Goal: Task Accomplishment & Management: Use online tool/utility

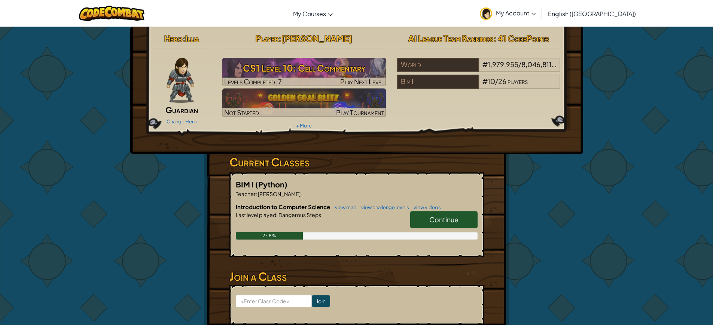
click at [431, 218] on span "Continue" at bounding box center [443, 219] width 29 height 9
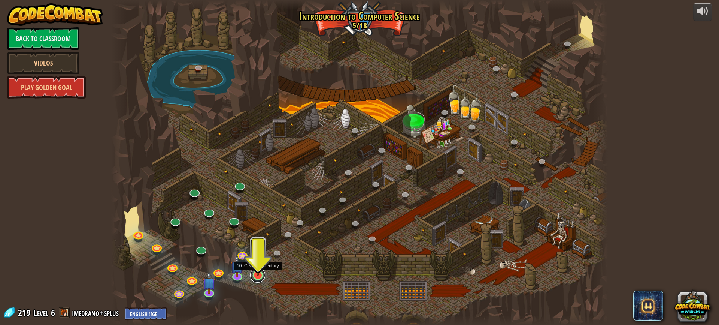
click at [259, 277] on link at bounding box center [257, 274] width 15 height 15
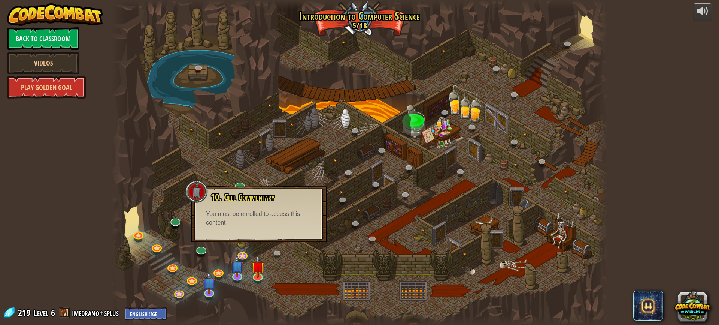
click at [276, 227] on div "10. Cell Commentary Trapped in a prison cell with the famous wizard! Say the pa…" at bounding box center [259, 214] width 136 height 56
drag, startPoint x: 348, startPoint y: 267, endPoint x: 293, endPoint y: 255, distance: 56.3
click at [339, 270] on div at bounding box center [359, 162] width 496 height 325
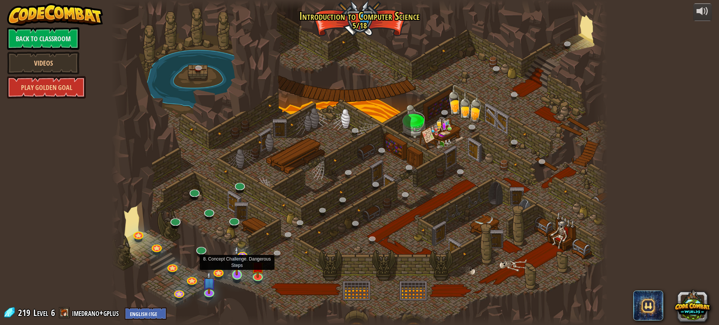
click at [241, 256] on img at bounding box center [236, 260] width 13 height 30
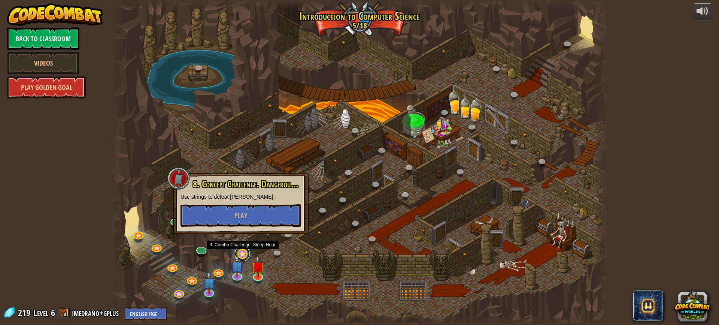
click at [245, 250] on link at bounding box center [242, 253] width 15 height 15
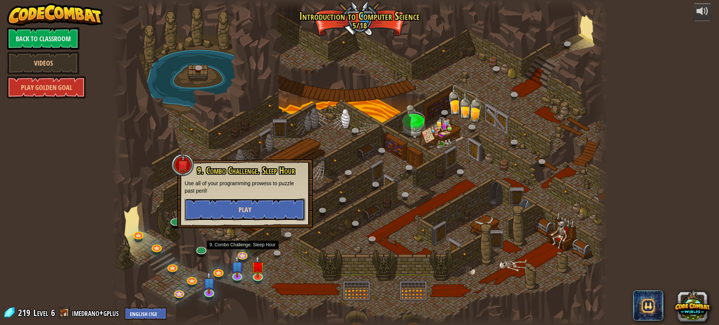
click at [254, 209] on button "Play" at bounding box center [245, 209] width 121 height 22
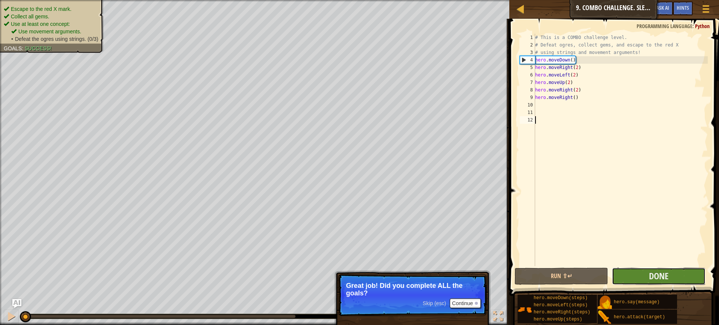
click at [632, 274] on button "Done" at bounding box center [659, 275] width 94 height 17
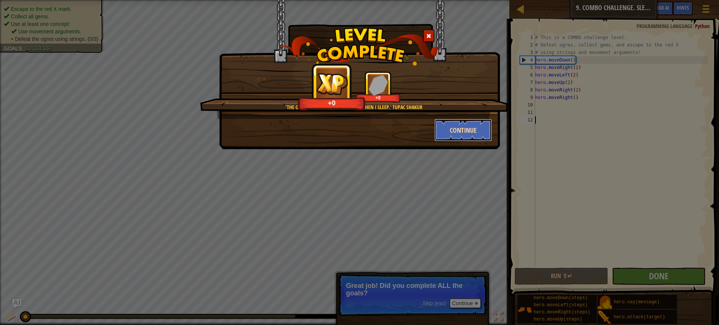
click at [468, 132] on button "Continue" at bounding box center [463, 130] width 58 height 22
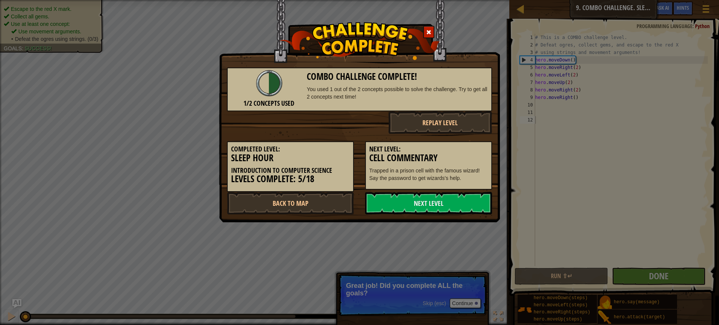
click at [428, 31] on span at bounding box center [428, 32] width 5 height 5
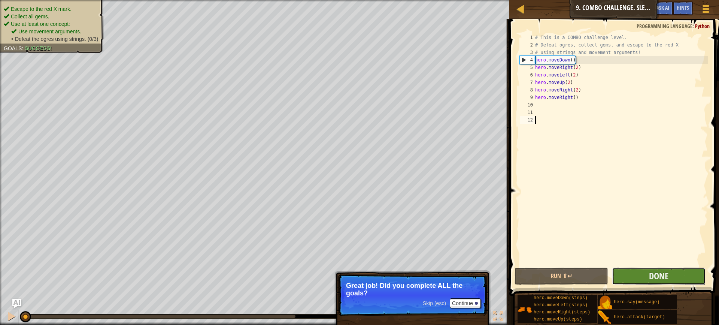
click at [644, 274] on button "Done" at bounding box center [659, 275] width 94 height 17
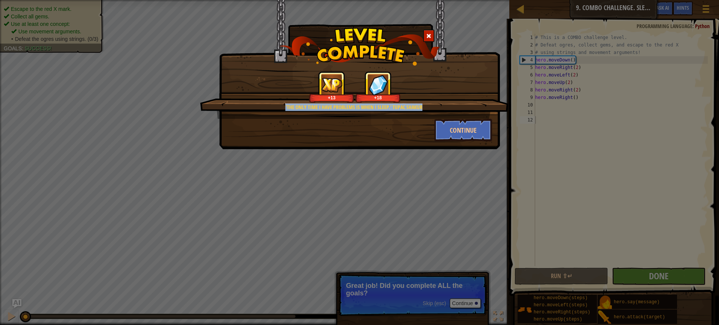
drag, startPoint x: 426, startPoint y: 108, endPoint x: 339, endPoint y: 112, distance: 86.6
click at [339, 112] on div "'The only time I have problems is when I sleep.' Tupac Shakur +13 +18" at bounding box center [354, 95] width 309 height 48
copy div "'The only time I have problems is when I sleep.' Tupac Shakur"
click at [467, 127] on button "Continue" at bounding box center [463, 130] width 58 height 22
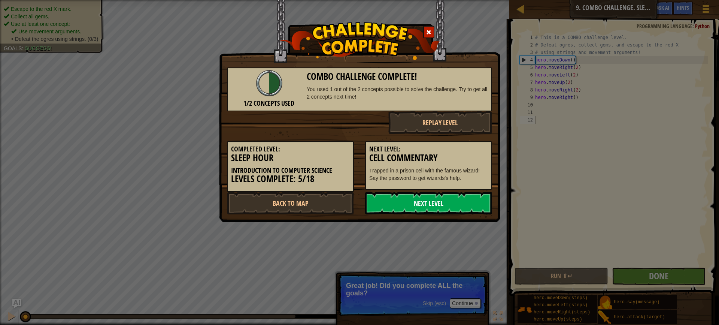
click at [434, 202] on link "Next Level" at bounding box center [428, 203] width 127 height 22
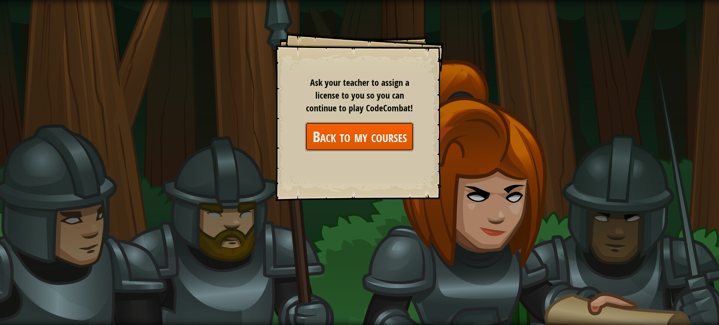
click at [380, 131] on link "Back to my courses" at bounding box center [359, 136] width 109 height 29
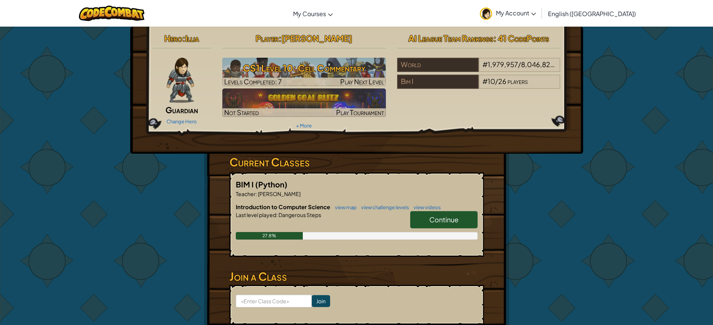
click at [434, 222] on span "Continue" at bounding box center [443, 219] width 29 height 9
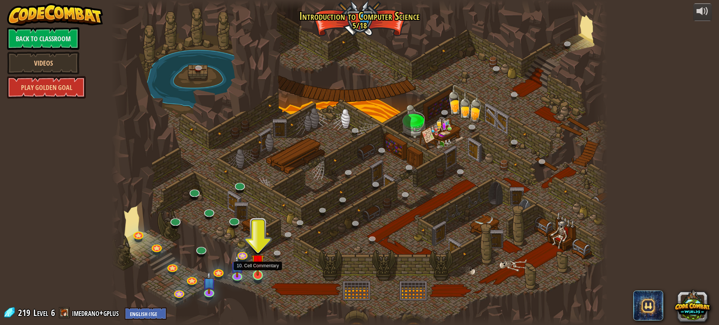
click at [257, 272] on img at bounding box center [257, 261] width 13 height 30
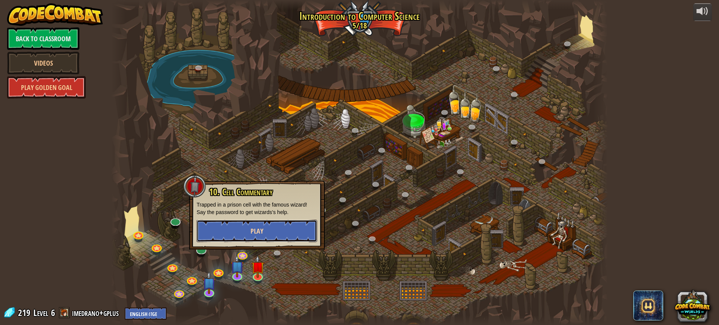
click at [269, 232] on button "Play" at bounding box center [257, 230] width 121 height 22
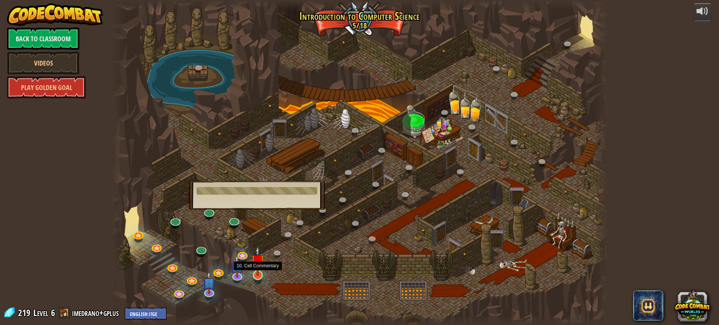
click at [259, 271] on img at bounding box center [257, 261] width 13 height 30
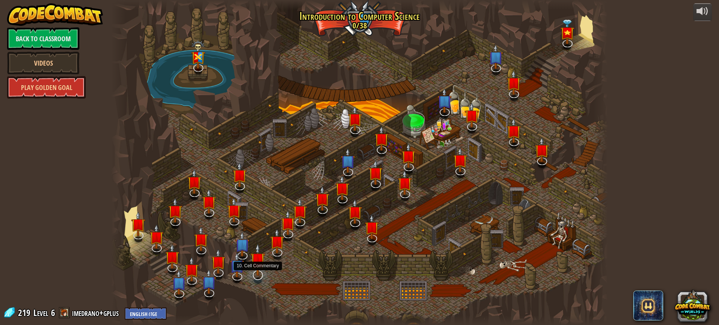
click at [258, 274] on img at bounding box center [257, 259] width 14 height 33
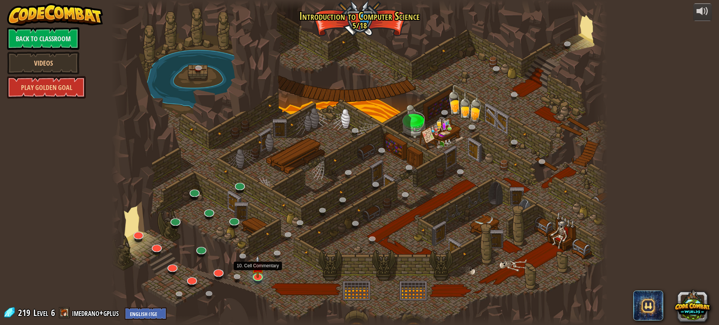
click at [258, 274] on img at bounding box center [257, 266] width 13 height 22
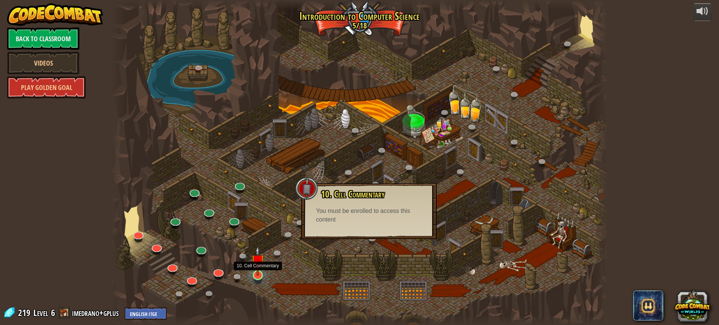
click at [261, 270] on img at bounding box center [257, 261] width 13 height 30
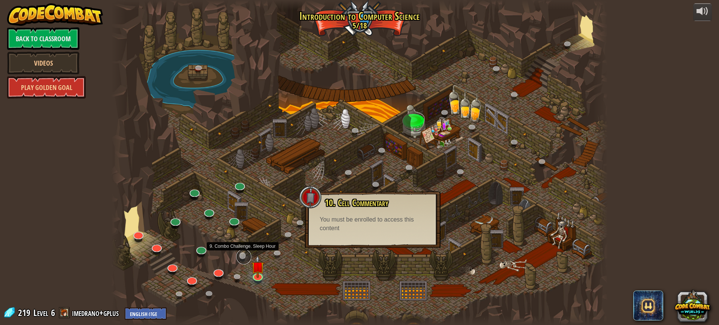
click at [246, 258] on link at bounding box center [243, 256] width 15 height 15
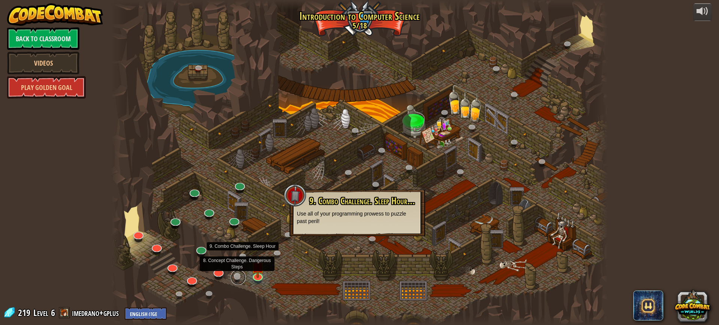
click at [242, 273] on link at bounding box center [238, 277] width 15 height 15
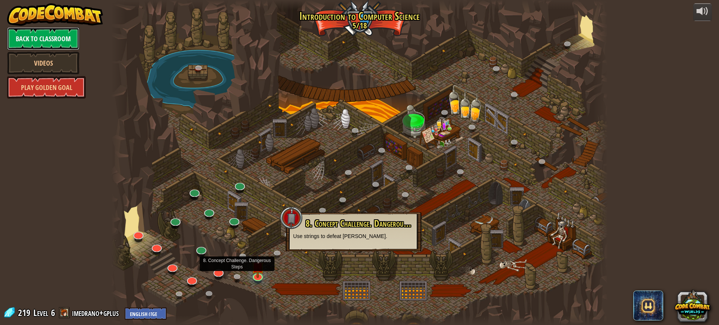
click at [49, 40] on link "Back to Classroom" at bounding box center [43, 38] width 72 height 22
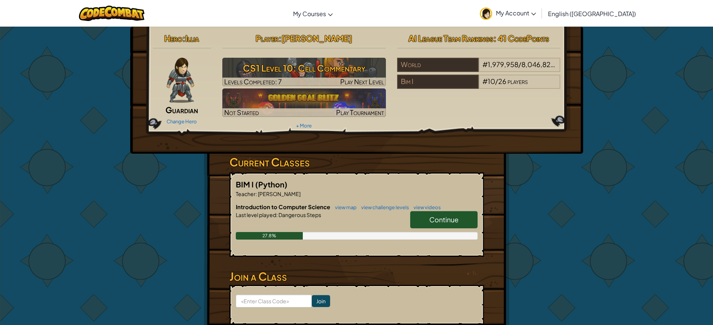
click at [436, 222] on span "Continue" at bounding box center [443, 219] width 29 height 9
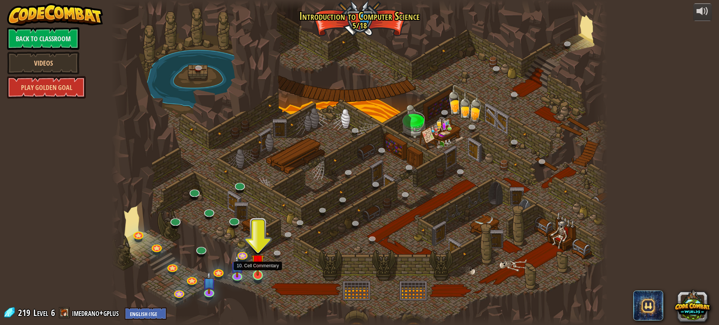
click at [256, 276] on img at bounding box center [257, 261] width 13 height 30
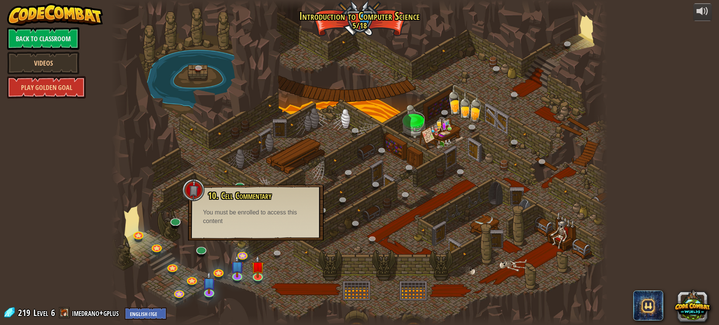
click at [284, 272] on div at bounding box center [359, 162] width 496 height 325
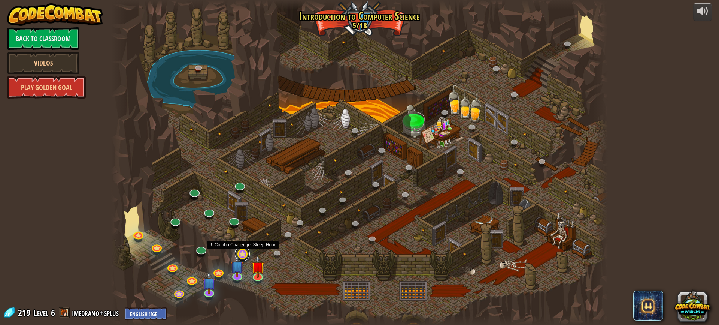
click at [246, 255] on link at bounding box center [242, 253] width 15 height 15
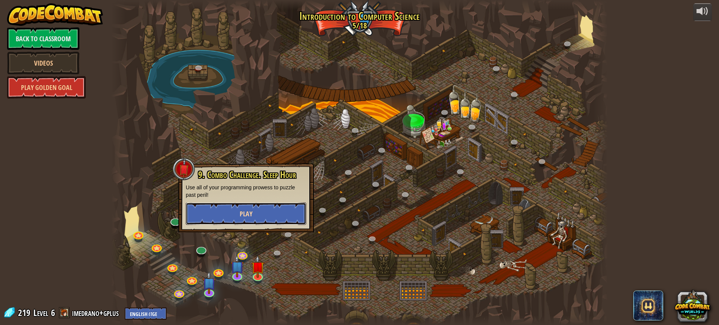
click at [254, 216] on button "Play" at bounding box center [246, 213] width 121 height 22
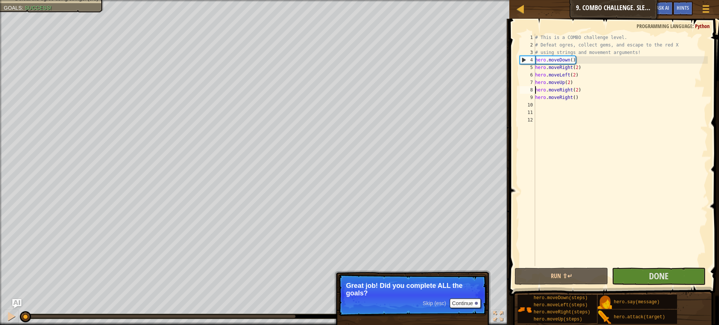
click at [535, 91] on div "# This is a COMBO challenge level. # Defeat ogres, collect gems, and escape to …" at bounding box center [621, 157] width 174 height 247
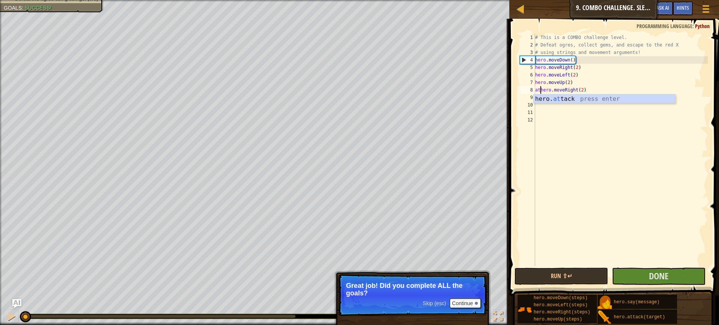
scroll to position [3, 1]
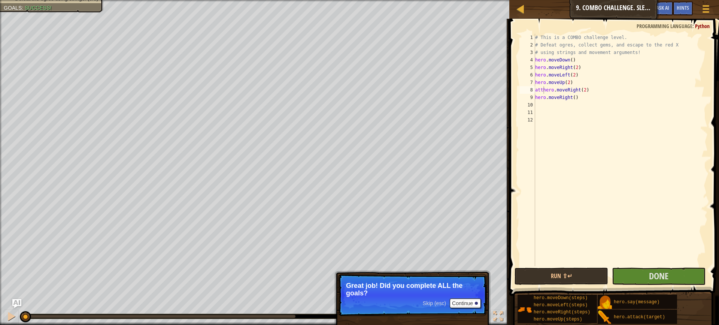
click at [552, 0] on body "Map Introduction to Computer Science 9. Combo Challenge. Sleep Hour Game Menu D…" at bounding box center [359, 0] width 719 height 0
click at [544, 91] on div "# This is a COMBO challenge level. # Defeat ogres, collect gems, and escape to …" at bounding box center [621, 157] width 174 height 247
click at [594, 89] on div "# This is a COMBO challenge level. # Defeat ogres, collect gems, and escape to …" at bounding box center [621, 157] width 174 height 247
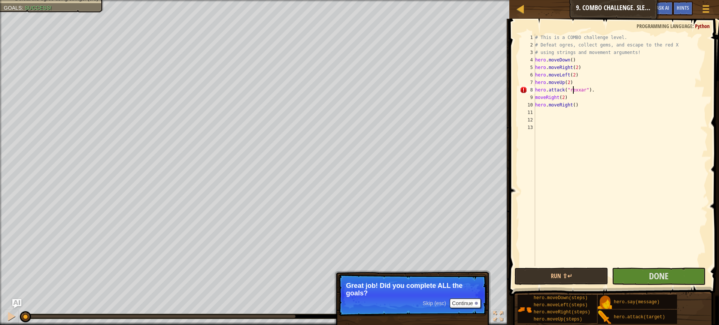
click at [573, 89] on div "# This is a COMBO challenge level. # Defeat ogres, collect gems, and escape to …" at bounding box center [621, 157] width 174 height 247
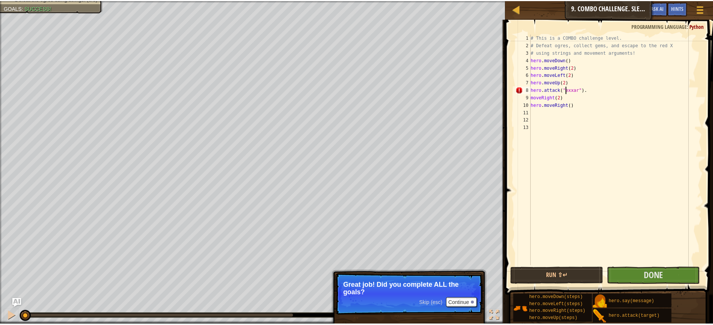
scroll to position [3, 3]
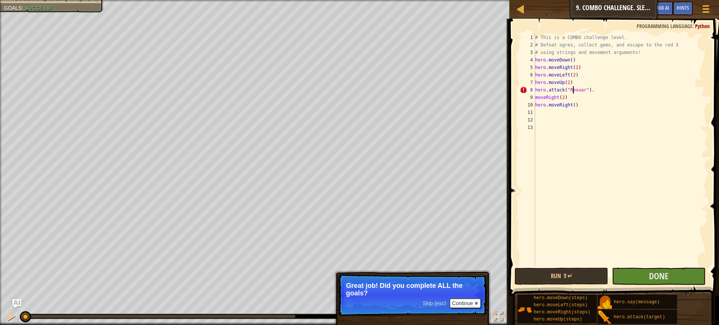
click at [603, 101] on div "# This is a COMBO challenge level. # Defeat ogres, collect gems, and escape to …" at bounding box center [621, 157] width 174 height 247
click at [567, 89] on div "# This is a COMBO challenge level. # Defeat ogres, collect gems, and escape to …" at bounding box center [621, 157] width 174 height 247
click at [582, 105] on div "# This is a COMBO challenge level. # Defeat ogres, collect gems, and escape to …" at bounding box center [621, 157] width 174 height 247
type textarea "hero.moveRight()"
click at [654, 271] on span "Done" at bounding box center [658, 276] width 19 height 12
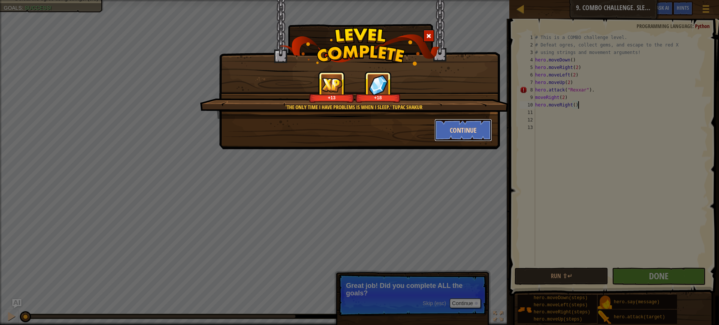
click at [464, 132] on button "Continue" at bounding box center [463, 130] width 58 height 22
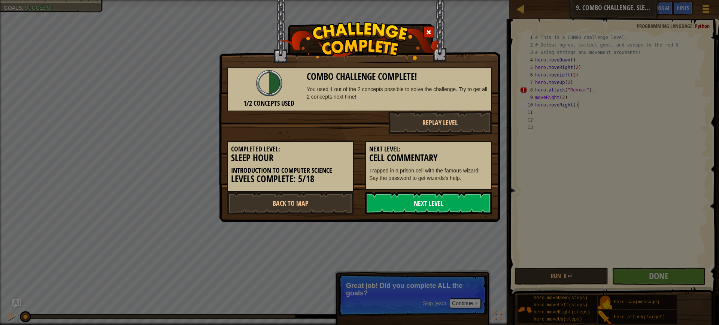
click at [395, 203] on link "Next Level" at bounding box center [428, 203] width 127 height 22
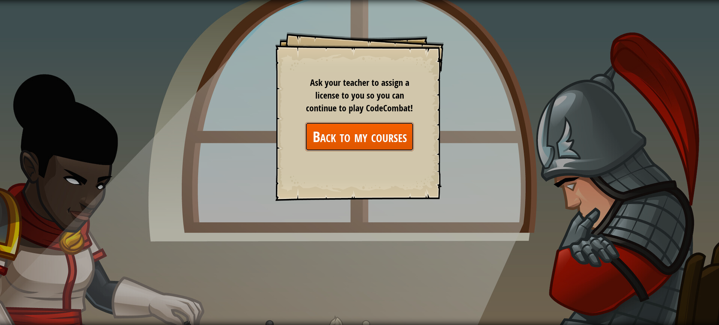
click at [388, 139] on link "Back to my courses" at bounding box center [359, 136] width 109 height 29
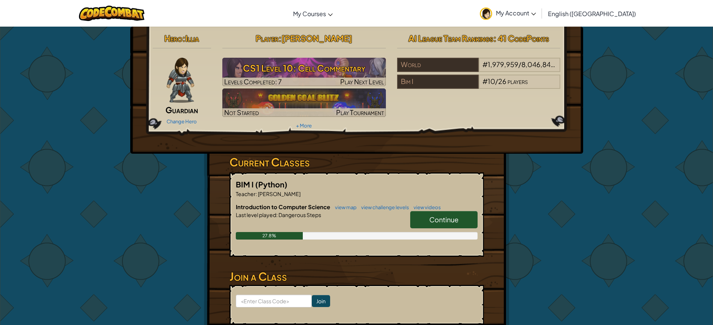
scroll to position [112, 0]
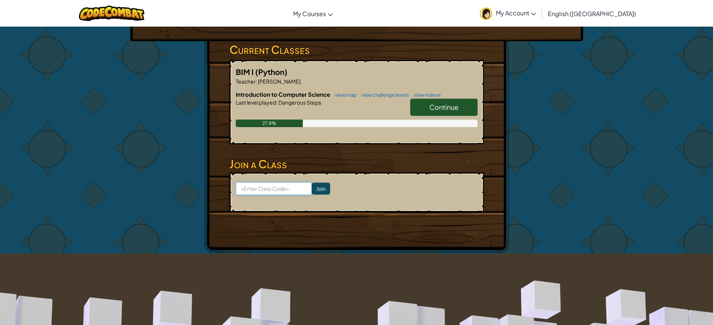
click at [279, 188] on input at bounding box center [274, 188] width 76 height 13
type input "PathWantTown"
click at [317, 187] on input "Join" at bounding box center [321, 188] width 18 height 12
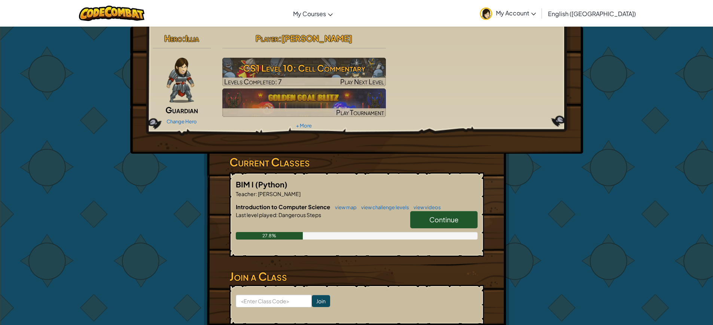
scroll to position [37, 0]
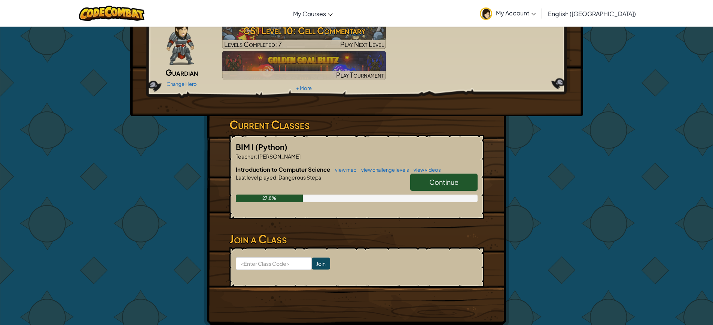
click at [447, 175] on link "Continue" at bounding box center [443, 181] width 67 height 17
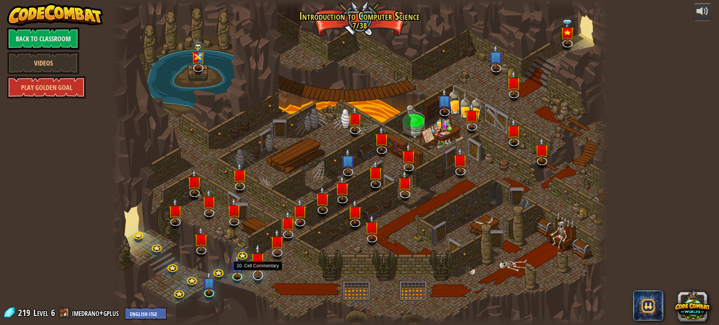
click at [260, 274] on img at bounding box center [257, 259] width 14 height 33
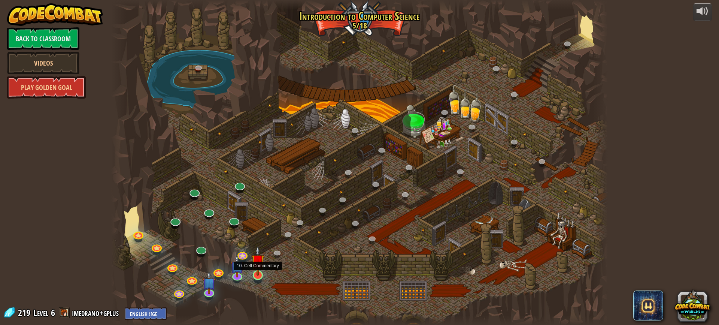
click at [255, 275] on img at bounding box center [257, 261] width 13 height 30
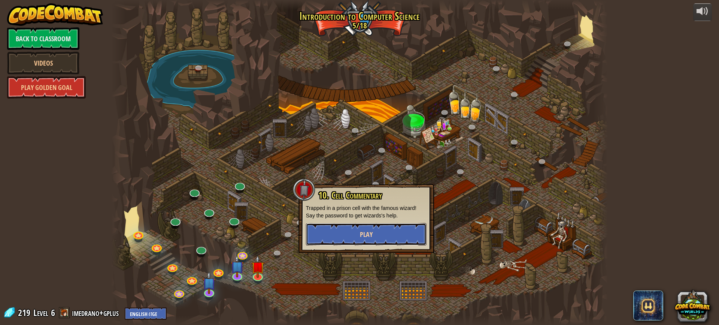
click at [343, 232] on button "Play" at bounding box center [366, 234] width 121 height 22
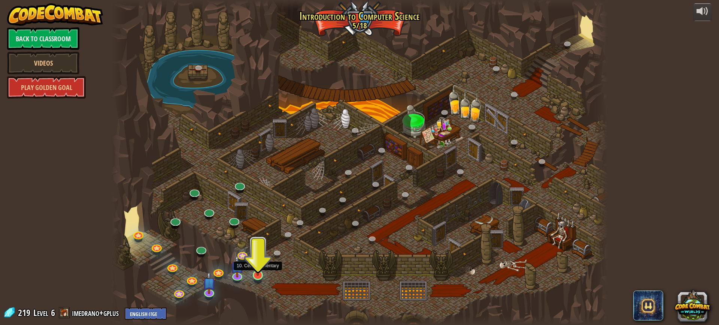
click at [255, 275] on img at bounding box center [257, 261] width 13 height 30
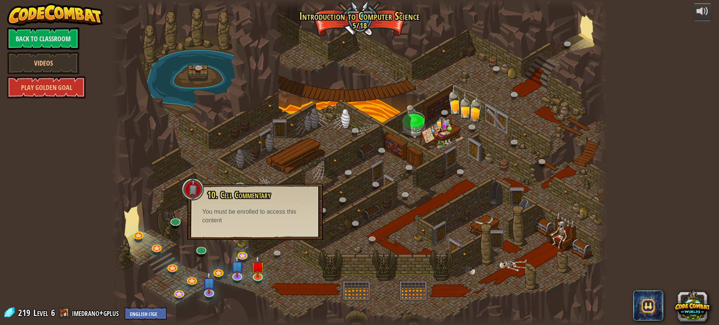
click at [268, 271] on div at bounding box center [359, 162] width 496 height 325
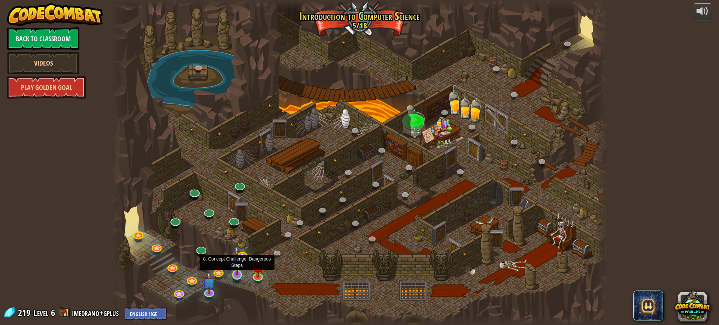
click at [243, 258] on img at bounding box center [236, 260] width 13 height 30
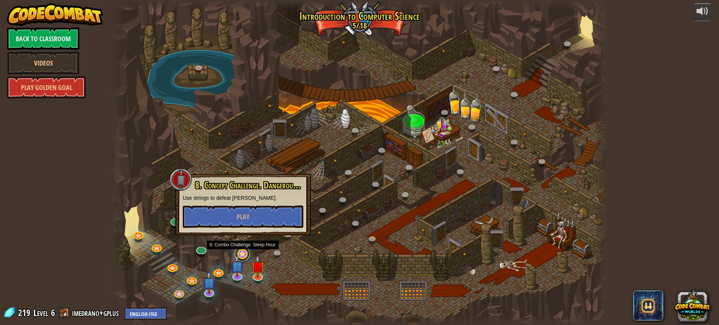
click at [243, 251] on link at bounding box center [242, 253] width 15 height 15
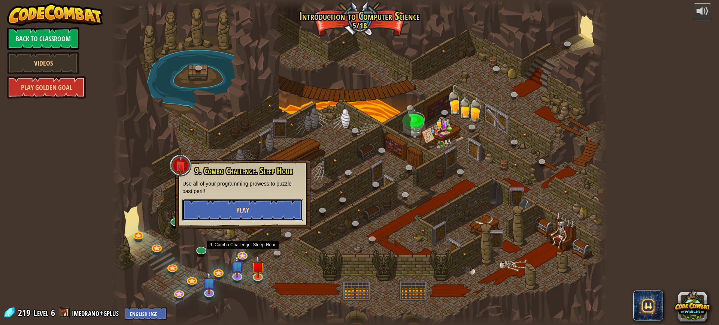
click at [251, 216] on button "Play" at bounding box center [242, 209] width 121 height 22
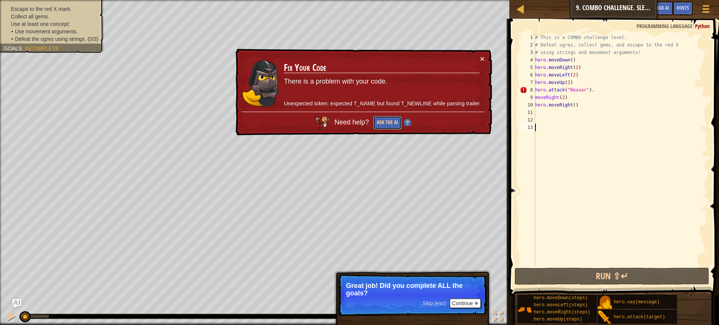
click at [387, 122] on button "Ask the AI" at bounding box center [387, 123] width 29 height 14
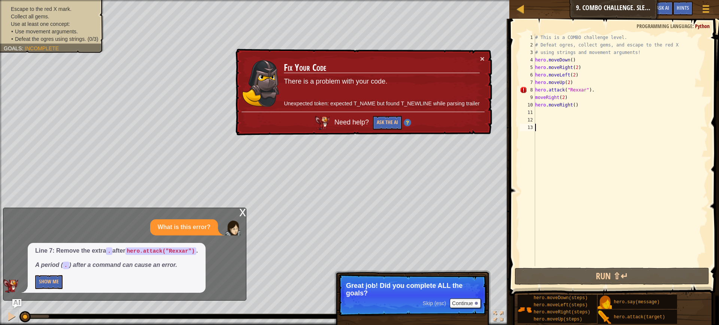
click at [597, 91] on div "# This is a COMBO challenge level. # Defeat ogres, collect gems, and escape to …" at bounding box center [621, 157] width 174 height 247
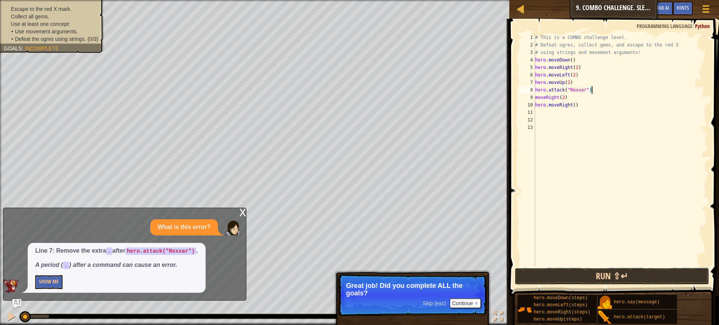
click at [591, 274] on button "Run ⇧↵" at bounding box center [611, 275] width 195 height 17
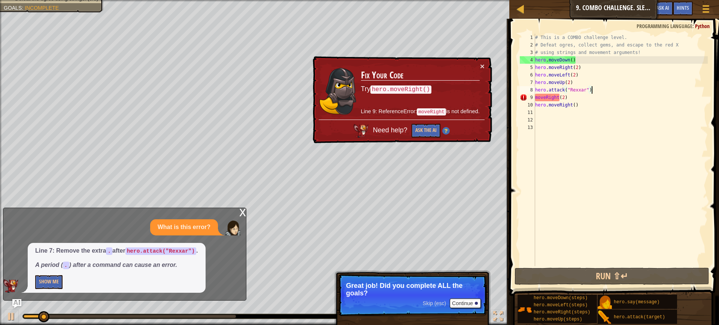
click at [241, 209] on div "x" at bounding box center [242, 211] width 7 height 7
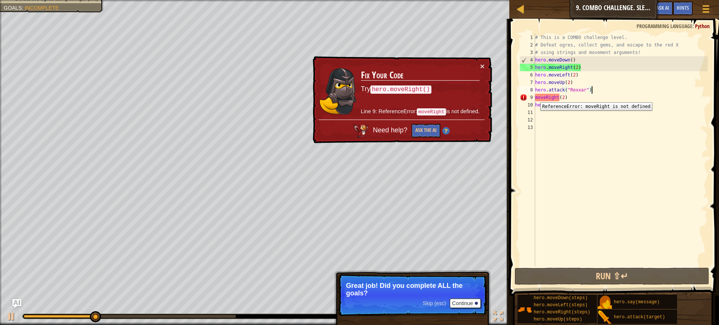
click at [535, 97] on div "9" at bounding box center [527, 97] width 15 height 7
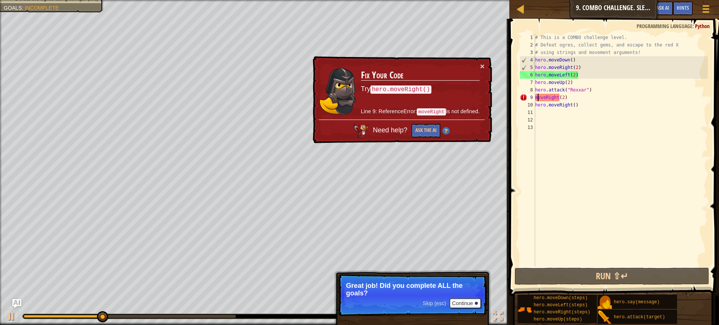
click at [537, 97] on div "# This is a COMBO challenge level. # Defeat ogres, collect gems, and escape to …" at bounding box center [621, 157] width 174 height 247
click at [534, 97] on div "9" at bounding box center [527, 97] width 15 height 7
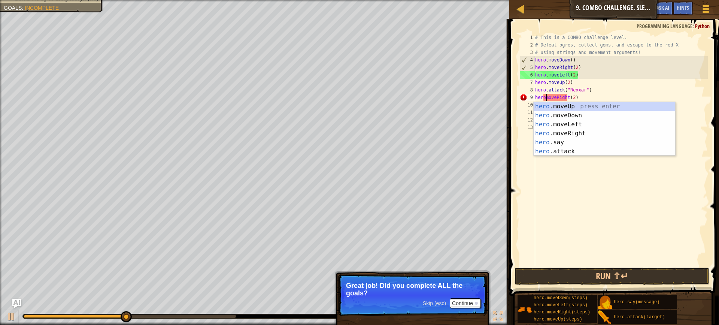
scroll to position [3, 1]
click at [568, 131] on div "hero .moveUp press enter hero .moveDown press enter hero .moveLeft press enter …" at bounding box center [605, 138] width 142 height 72
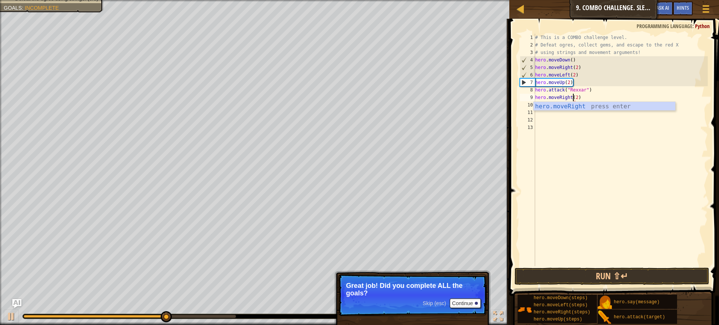
type textarea "hero.moveRight(2)"
click at [587, 131] on div "# This is a COMBO challenge level. # Defeat ogres, collect gems, and escape to …" at bounding box center [621, 157] width 174 height 247
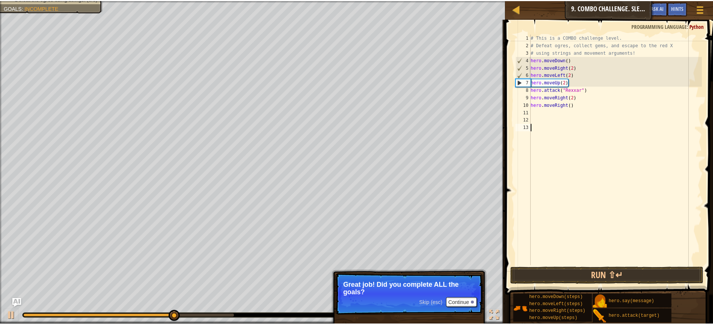
scroll to position [3, 0]
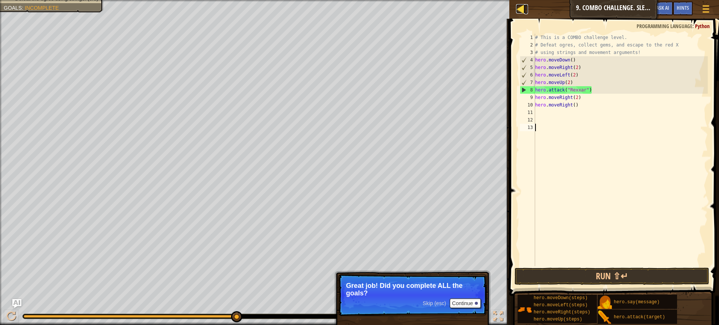
click at [522, 9] on div at bounding box center [520, 8] width 9 height 9
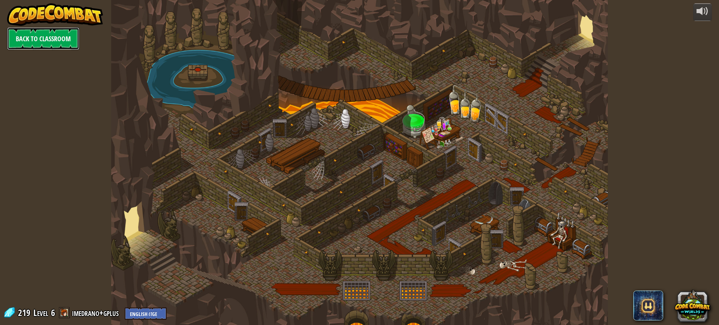
click at [22, 36] on link "Back to Classroom" at bounding box center [43, 38] width 72 height 22
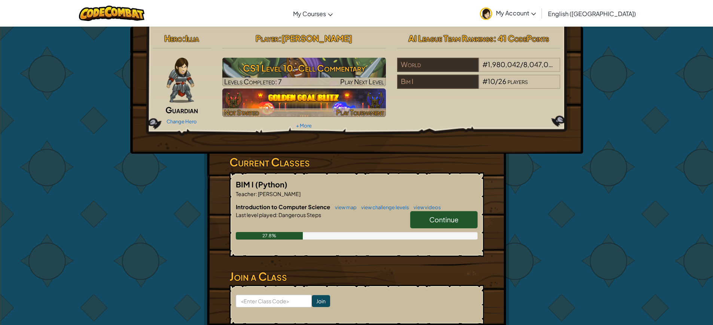
click at [328, 95] on img at bounding box center [304, 102] width 164 height 28
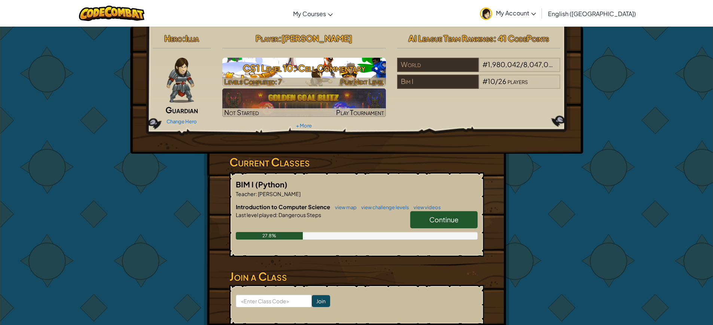
click at [306, 61] on h3 "CS1 Level 10: Cell Commentary" at bounding box center [304, 68] width 164 height 17
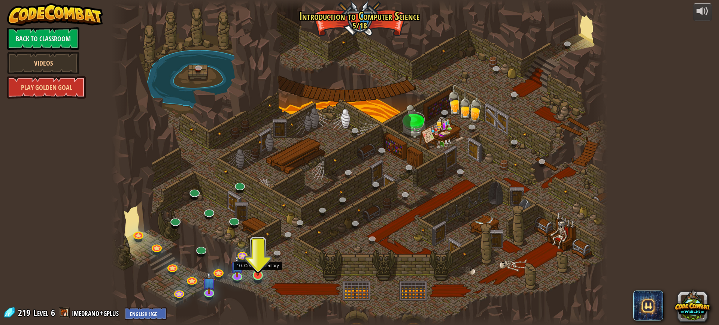
click at [260, 275] on img at bounding box center [257, 261] width 13 height 30
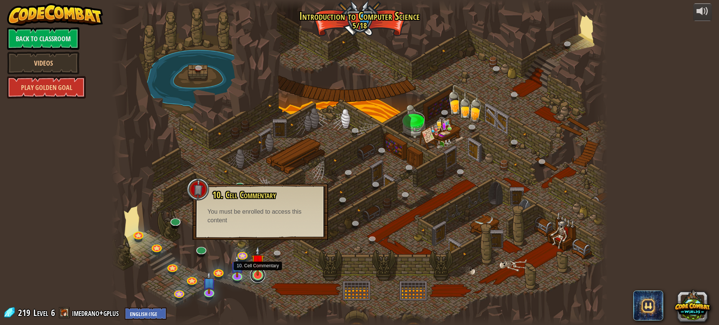
click at [264, 276] on link at bounding box center [257, 274] width 15 height 15
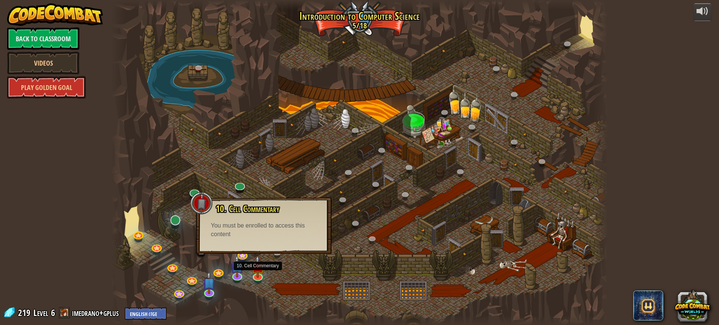
click at [168, 224] on div "25. Kithgard Gates (Locked) Escape the Kithgard dungeons, and don't let the gua…" at bounding box center [359, 162] width 496 height 325
click at [174, 222] on link at bounding box center [174, 219] width 15 height 15
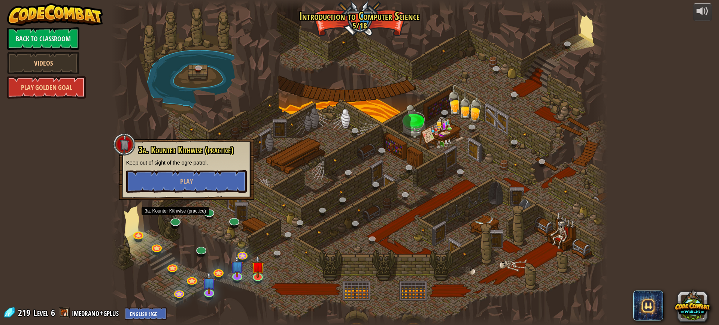
click at [175, 243] on div at bounding box center [359, 162] width 496 height 325
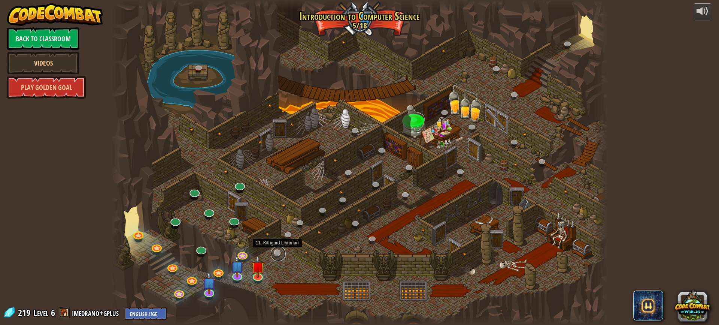
click at [277, 252] on link at bounding box center [278, 253] width 15 height 15
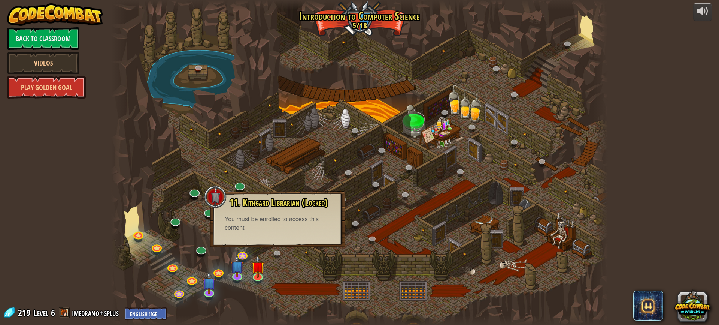
click at [274, 263] on div at bounding box center [359, 162] width 496 height 325
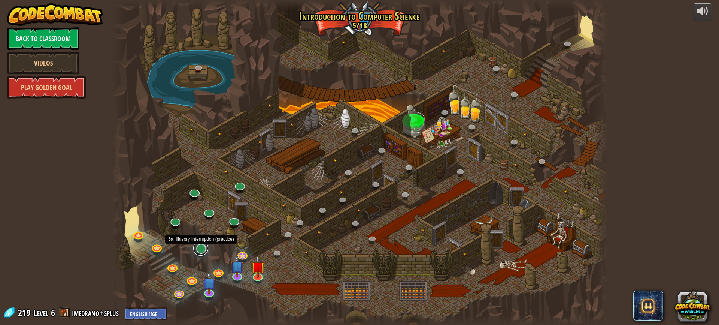
click at [203, 247] on link at bounding box center [200, 247] width 15 height 15
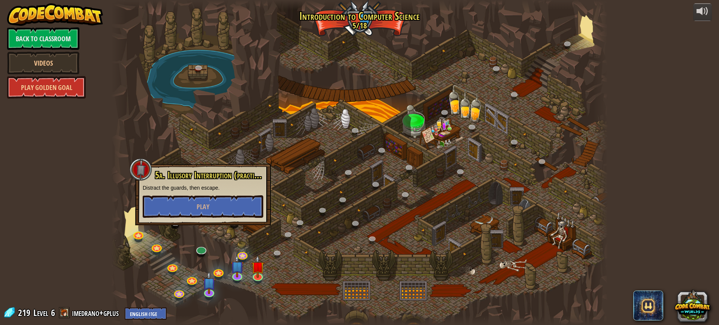
click at [226, 236] on div at bounding box center [359, 162] width 496 height 325
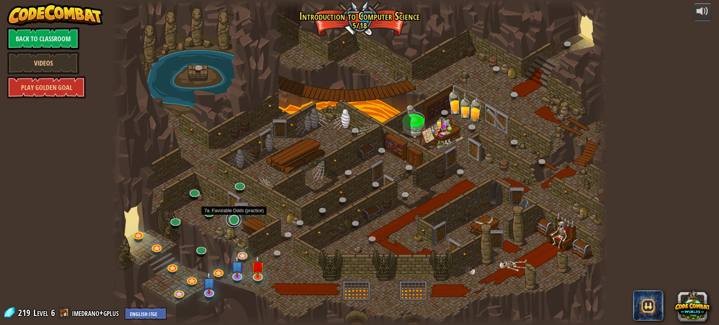
click at [229, 220] on link at bounding box center [233, 219] width 15 height 15
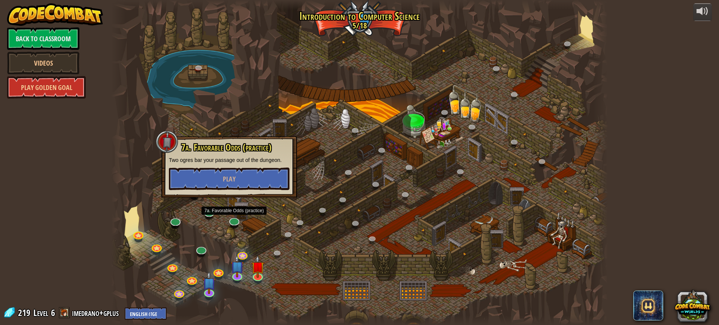
click at [212, 239] on div at bounding box center [359, 162] width 496 height 325
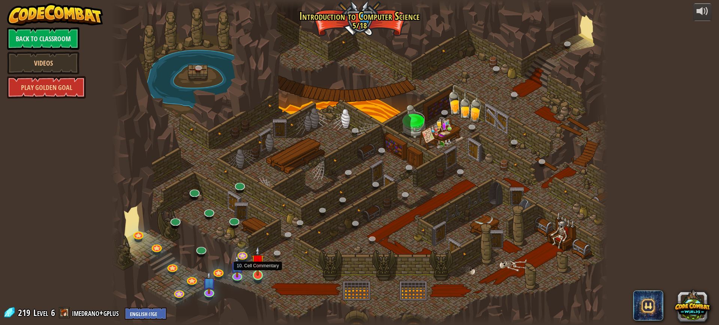
click at [261, 275] on img at bounding box center [257, 261] width 13 height 30
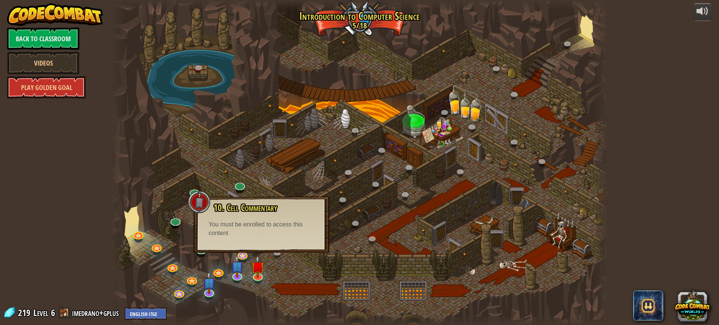
click at [311, 278] on div at bounding box center [359, 162] width 496 height 325
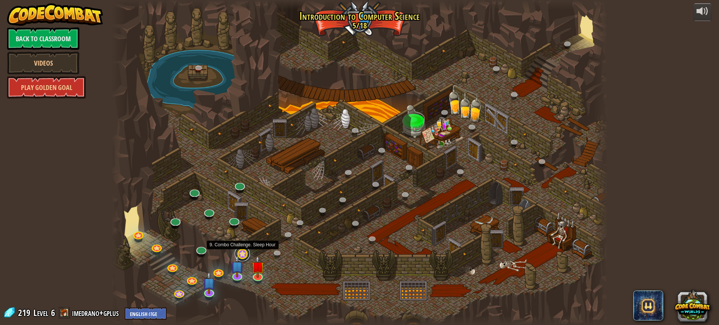
click at [241, 253] on link at bounding box center [242, 253] width 15 height 15
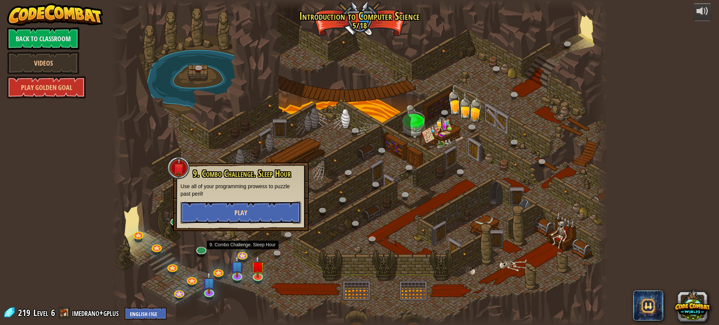
click at [256, 211] on button "Play" at bounding box center [240, 212] width 121 height 22
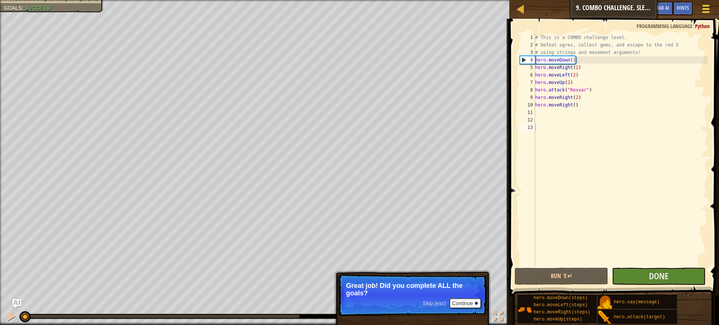
click at [705, 9] on span at bounding box center [705, 8] width 7 height 1
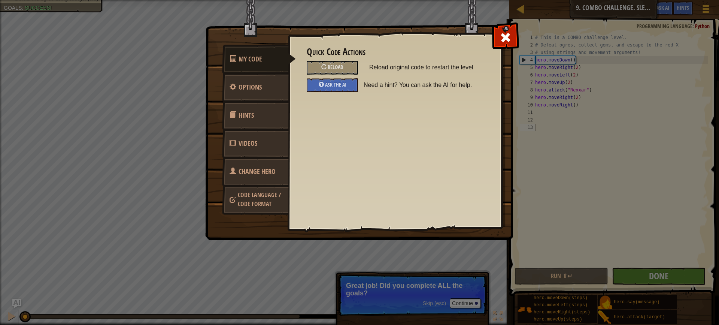
click at [258, 174] on span "Change Hero" at bounding box center [257, 171] width 37 height 9
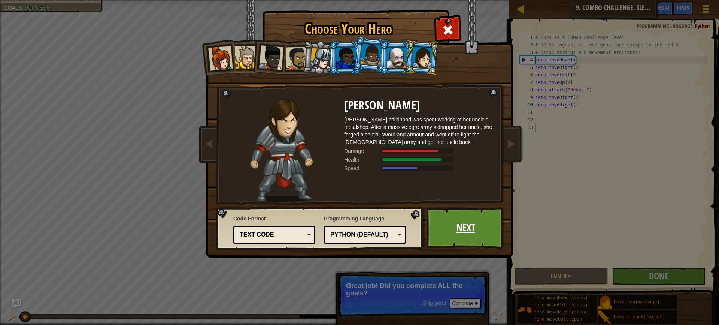
click at [466, 227] on link "Next" at bounding box center [465, 227] width 78 height 41
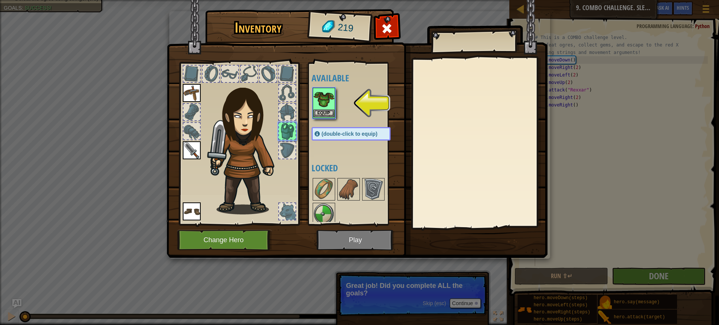
click at [322, 100] on img at bounding box center [323, 98] width 21 height 21
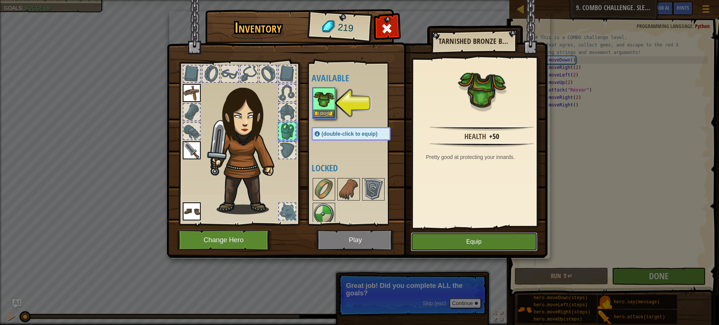
click at [442, 239] on button "Equip" at bounding box center [474, 241] width 127 height 19
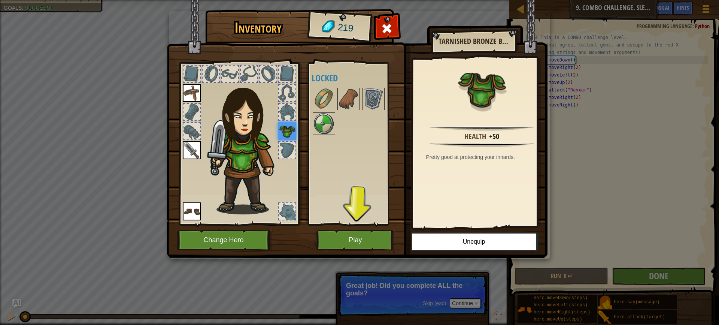
click at [290, 94] on div at bounding box center [287, 93] width 16 height 16
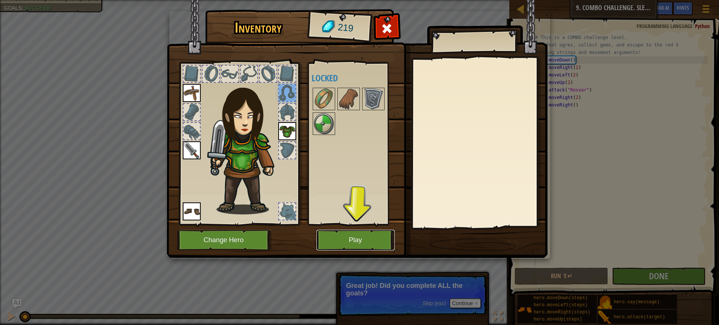
click at [361, 244] on button "Play" at bounding box center [355, 240] width 78 height 21
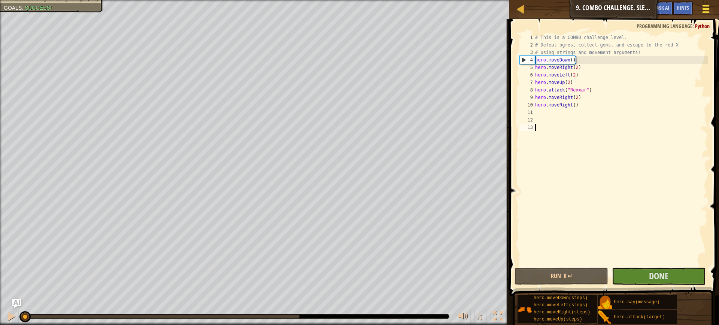
click at [705, 9] on span at bounding box center [705, 8] width 7 height 1
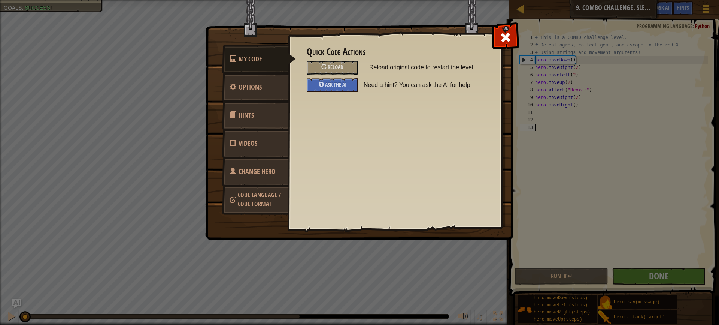
click at [259, 194] on span "Code Language / Code Format" at bounding box center [259, 199] width 43 height 17
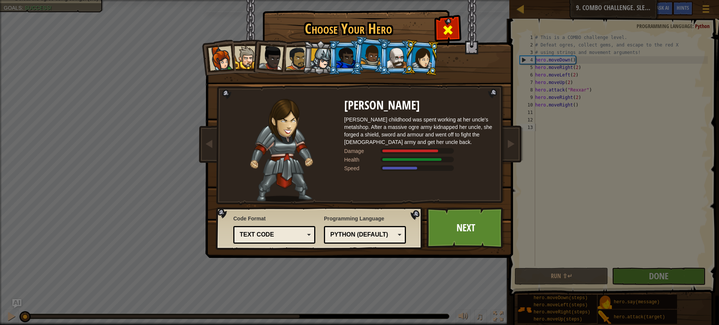
click at [450, 25] on span at bounding box center [448, 30] width 12 height 12
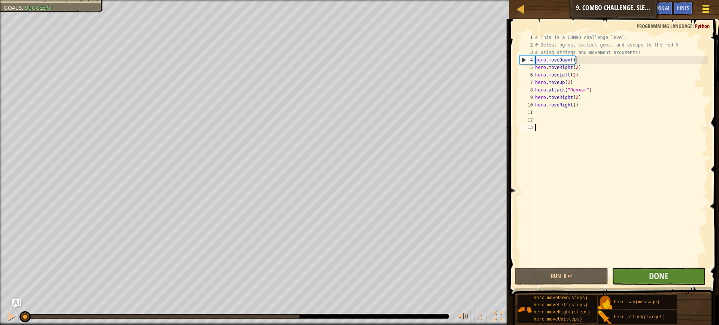
click at [702, 9] on div at bounding box center [706, 8] width 10 height 11
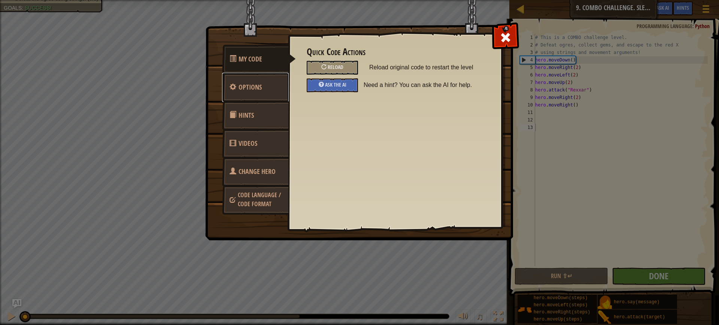
click at [275, 85] on link "Options" at bounding box center [255, 87] width 67 height 29
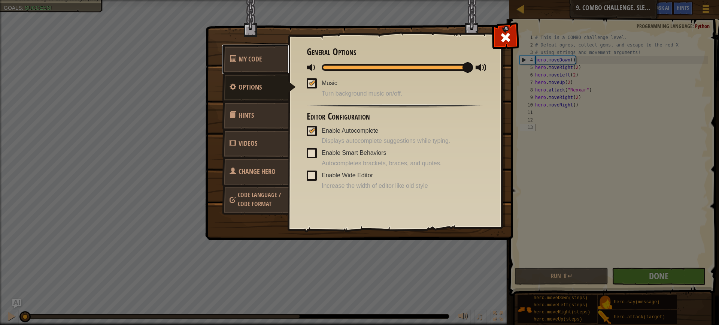
click at [261, 64] on link "My Code" at bounding box center [255, 59] width 67 height 29
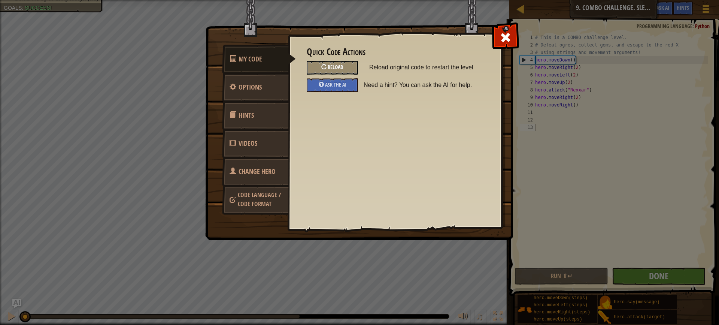
click at [337, 64] on div "Reload" at bounding box center [332, 68] width 51 height 14
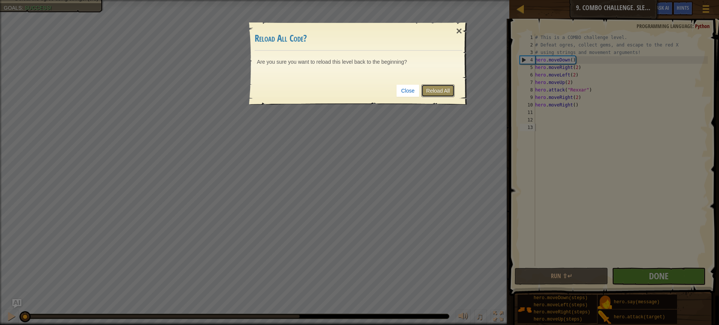
click at [448, 92] on link "Reload All" at bounding box center [437, 90] width 33 height 13
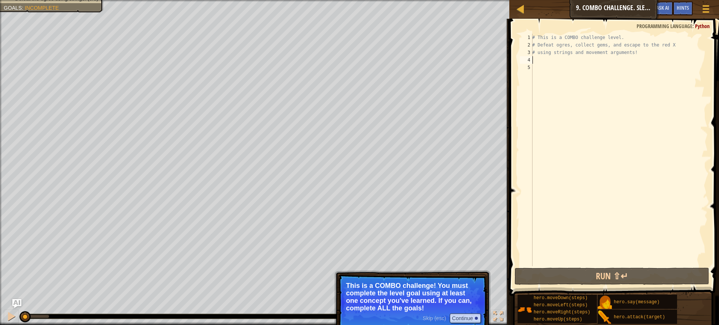
click at [541, 61] on div "# This is a COMBO challenge level. # Defeat [PERSON_NAME], collect gems, and es…" at bounding box center [619, 157] width 177 height 247
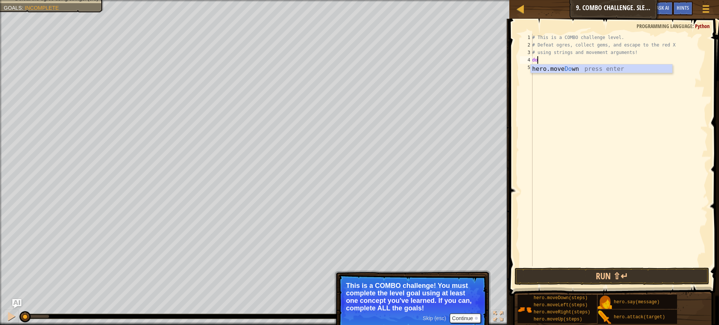
scroll to position [3, 0]
type textarea "dowb"
type textarea "righ"
click at [572, 67] on div "# This is a COMBO challenge level. # Defeat [PERSON_NAME], collect gems, and es…" at bounding box center [619, 157] width 177 height 247
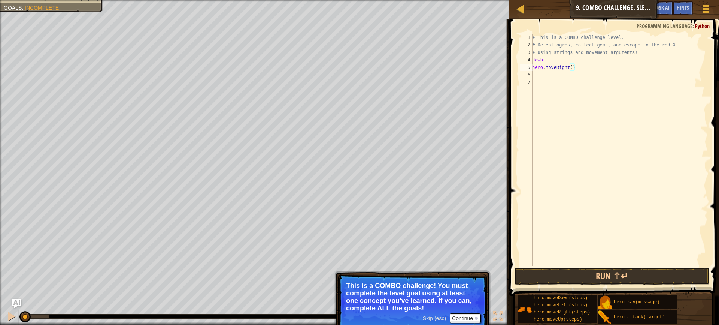
type textarea "hero.moveRight(3)"
click at [569, 79] on div "# This is a COMBO challenge level. # Defeat [PERSON_NAME], collect gems, and es…" at bounding box center [619, 157] width 177 height 247
click at [566, 75] on div "# This is a COMBO challenge level. # Defeat [PERSON_NAME], collect gems, and es…" at bounding box center [619, 157] width 177 height 247
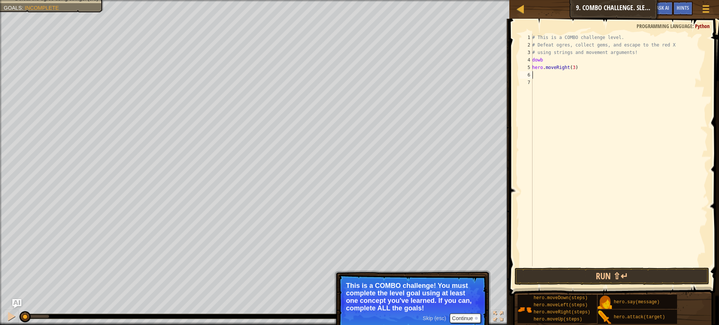
type textarea "up"
type textarea "hero.attack("Ursa")"
click at [563, 93] on div "# This is a COMBO challenge level. # Defeat [PERSON_NAME], collect gems, and es…" at bounding box center [619, 157] width 177 height 247
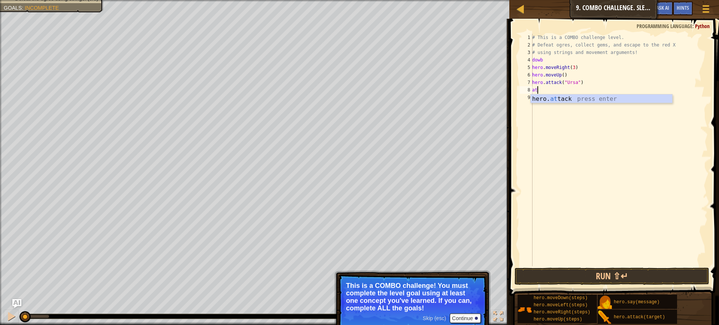
scroll to position [3, 0]
type textarea "hero.attack("")"
click at [567, 91] on div "# This is a COMBO challenge level. # Defeat [PERSON_NAME], collect gems, and es…" at bounding box center [619, 157] width 177 height 247
drag, startPoint x: 572, startPoint y: 91, endPoint x: 528, endPoint y: 88, distance: 43.9
click at [528, 88] on div "hero.attack("") 1 2 3 4 5 6 7 8 9 # This is a COMBO challenge level. # Defeat […" at bounding box center [612, 150] width 189 height 232
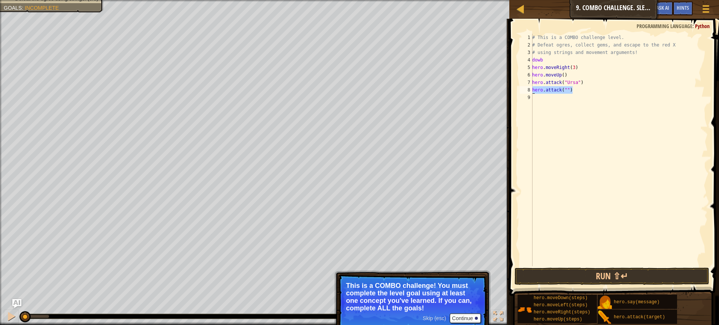
scroll to position [3, 0]
click at [583, 79] on div "# This is a COMBO challenge level. # Defeat [PERSON_NAME], collect gems, and es…" at bounding box center [619, 157] width 177 height 247
click at [587, 84] on div "# This is a COMBO challenge level. # Defeat [PERSON_NAME], collect gems, and es…" at bounding box center [619, 157] width 177 height 247
click at [583, 82] on div "# This is a COMBO challenge level. # Defeat [PERSON_NAME], collect gems, and es…" at bounding box center [619, 157] width 177 height 247
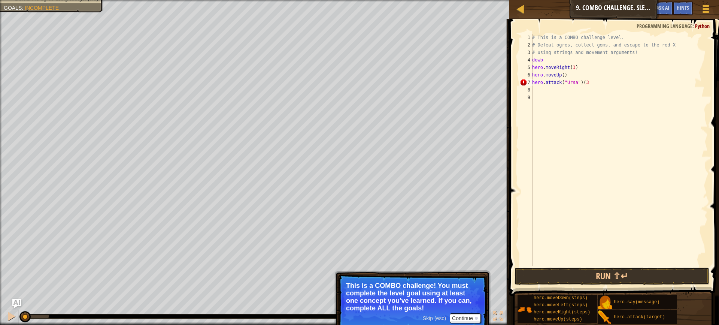
type textarea "hero.attack("Ursa")(3)"
click at [558, 91] on div "# This is a COMBO challenge level. # Defeat [PERSON_NAME], collect gems, and es…" at bounding box center [619, 157] width 177 height 247
click at [588, 270] on button "Run ⇧↵" at bounding box center [611, 275] width 195 height 17
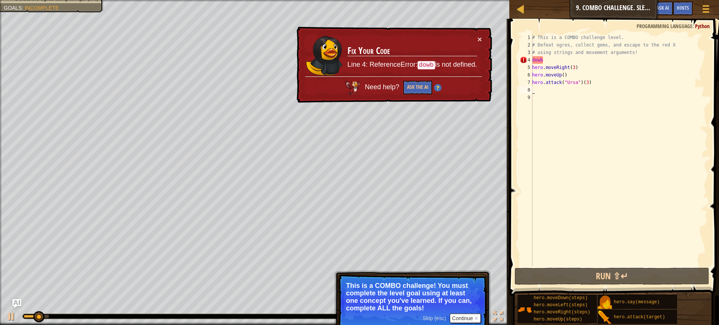
click at [555, 61] on div "# This is a COMBO challenge level. # Defeat [PERSON_NAME], collect gems, and es…" at bounding box center [619, 157] width 177 height 247
type textarea "dow"
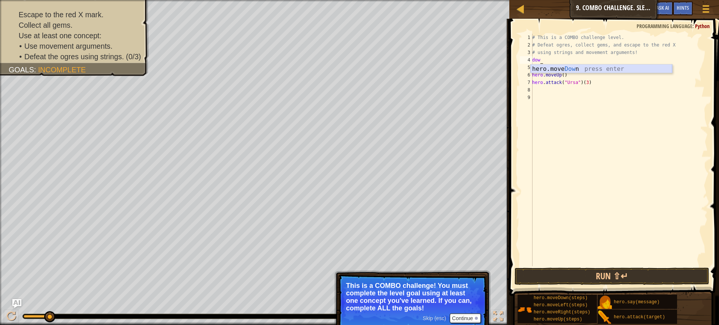
click at [555, 69] on div "hero.move Dow n press enter" at bounding box center [602, 77] width 142 height 27
click at [556, 66] on div "# This is a COMBO challenge level. # Defeat [PERSON_NAME], collect gems, and es…" at bounding box center [621, 157] width 174 height 247
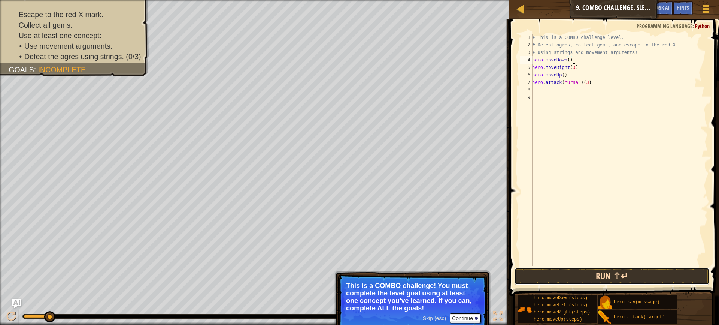
click at [540, 281] on button "Run ⇧↵" at bounding box center [611, 275] width 195 height 17
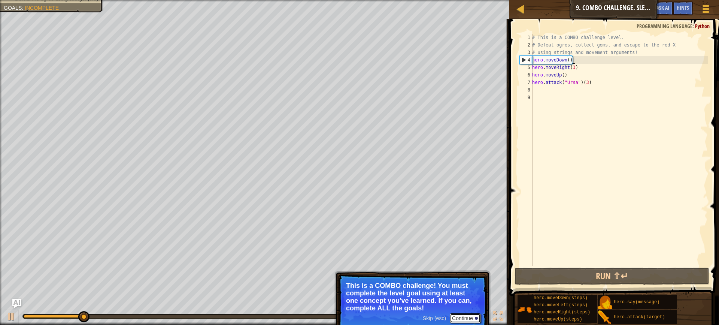
click at [460, 313] on button "Continue" at bounding box center [465, 318] width 31 height 10
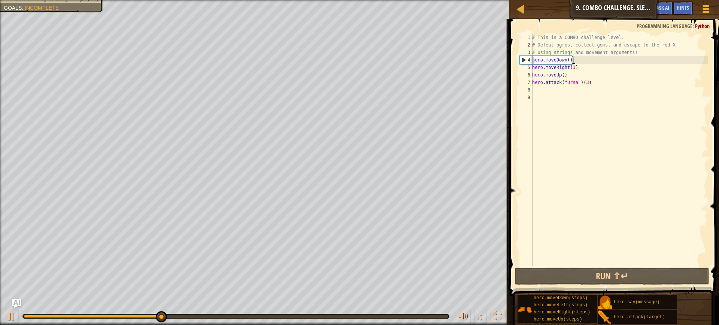
click at [576, 66] on div "# This is a COMBO challenge level. # Defeat [PERSON_NAME], collect gems, and es…" at bounding box center [619, 157] width 177 height 247
click at [574, 67] on div "# This is a COMBO challenge level. # Defeat [PERSON_NAME], collect gems, and es…" at bounding box center [619, 157] width 177 height 247
click at [574, 68] on div "# This is a COMBO challenge level. # Defeat [PERSON_NAME], collect gems, and es…" at bounding box center [619, 157] width 177 height 247
click at [574, 67] on div "# This is a COMBO challenge level. # Defeat [PERSON_NAME], collect gems, and es…" at bounding box center [619, 157] width 177 height 247
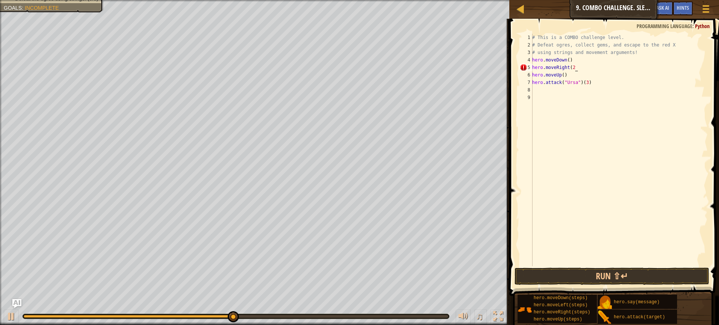
scroll to position [3, 4]
click at [568, 276] on button "Run ⇧↵" at bounding box center [611, 275] width 195 height 17
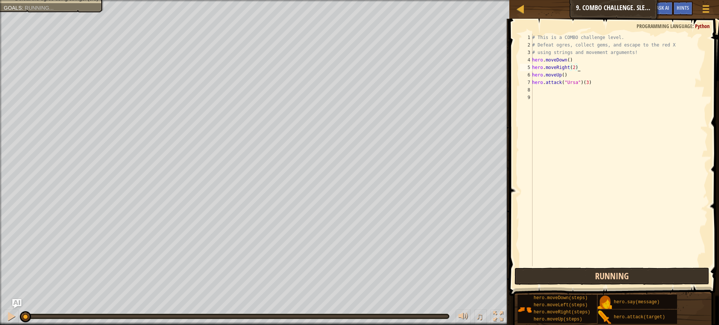
scroll to position [3, 3]
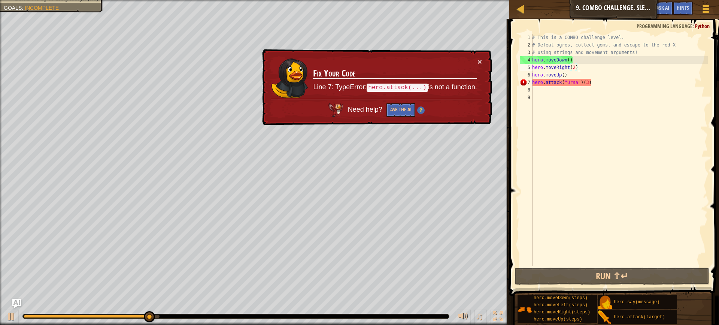
click at [595, 86] on div "# This is a COMBO challenge level. # Defeat [PERSON_NAME], collect gems, and es…" at bounding box center [619, 157] width 177 height 247
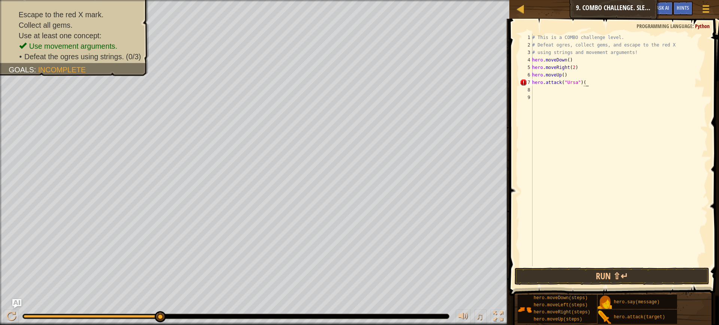
type textarea "hero.attack("Ursa")"
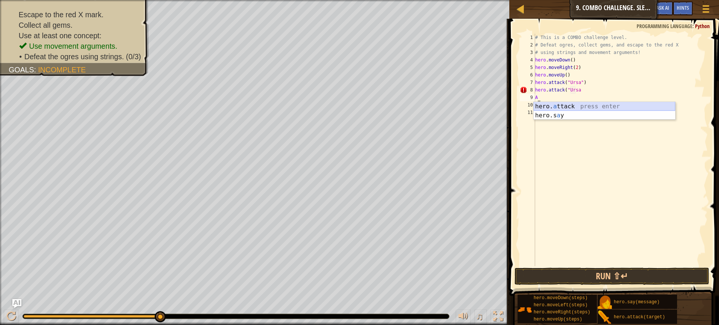
click at [588, 107] on div "hero. a ttack press enter hero.s a y press enter" at bounding box center [605, 120] width 142 height 36
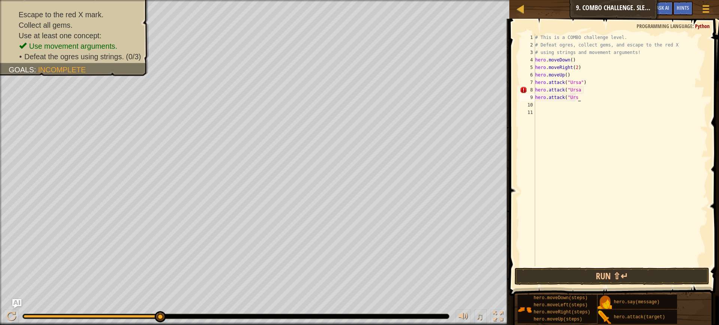
scroll to position [3, 4]
type textarea "hero.attack("Ursa")"
click at [589, 105] on div "# This is a COMBO challenge level. # Defeat [PERSON_NAME], collect gems, and es…" at bounding box center [621, 157] width 174 height 247
click at [586, 95] on div "# This is a COMBO challenge level. # Defeat [PERSON_NAME], collect gems, and es…" at bounding box center [621, 157] width 174 height 247
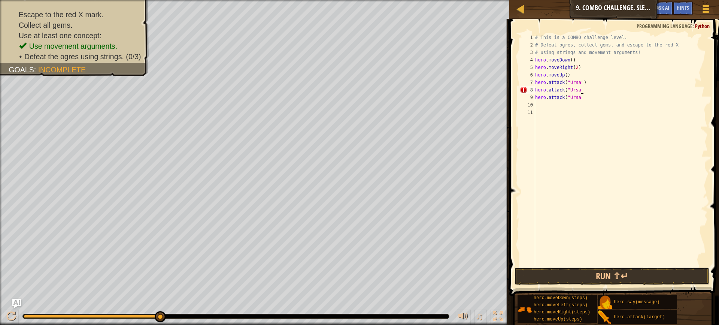
click at [586, 91] on div "# This is a COMBO challenge level. # Defeat [PERSON_NAME], collect gems, and es…" at bounding box center [621, 157] width 174 height 247
click at [584, 99] on div "# This is a COMBO challenge level. # Defeat [PERSON_NAME], collect gems, and es…" at bounding box center [621, 157] width 174 height 247
type textarea "hero.attack("Ursa")"
click at [523, 273] on button "Run ⇧↵" at bounding box center [611, 275] width 195 height 17
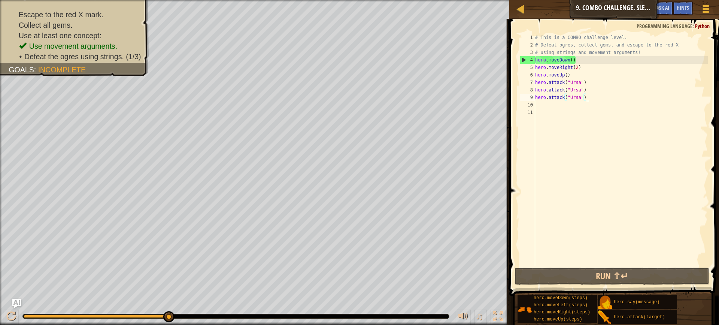
click at [541, 104] on div "# This is a COMBO challenge level. # Defeat [PERSON_NAME], collect gems, and es…" at bounding box center [621, 157] width 174 height 247
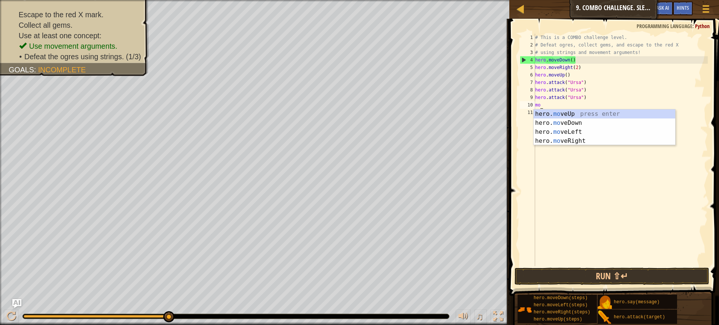
scroll to position [3, 0]
type textarea "move"
click at [584, 143] on div "hero. move Up press enter hero. move Down press enter hero. move Left press ent…" at bounding box center [605, 136] width 142 height 54
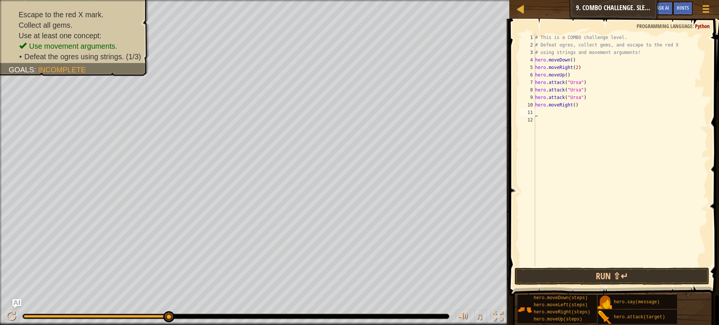
scroll to position [3, 0]
click at [577, 109] on div "# This is a COMBO challenge level. # Defeat [PERSON_NAME], collect gems, and es…" at bounding box center [621, 157] width 174 height 247
click at [575, 106] on div "# This is a COMBO challenge level. # Defeat [PERSON_NAME], collect gems, and es…" at bounding box center [621, 157] width 174 height 247
click at [575, 101] on div "# This is a COMBO challenge level. # Defeat [PERSON_NAME], collect gems, and es…" at bounding box center [621, 157] width 174 height 247
click at [575, 106] on div "# This is a COMBO challenge level. # Defeat [PERSON_NAME], collect gems, and es…" at bounding box center [621, 157] width 174 height 247
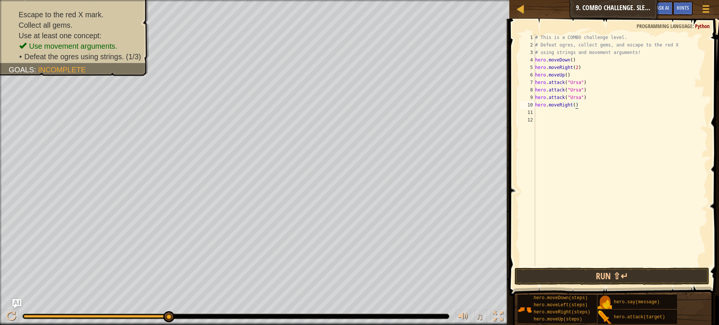
scroll to position [3, 3]
type textarea "hero.moveRight(2))"
click at [546, 112] on div "# This is a COMBO challenge level. # Defeat [PERSON_NAME], collect gems, and es…" at bounding box center [621, 157] width 174 height 247
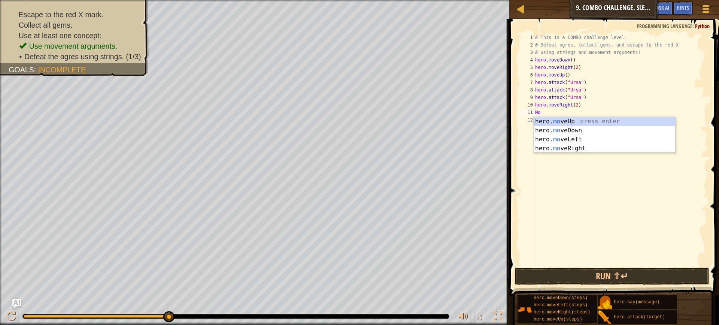
type textarea "Move"
click at [564, 120] on div "hero. move Up press enter hero. move Down press enter hero. move Left press ent…" at bounding box center [605, 144] width 142 height 54
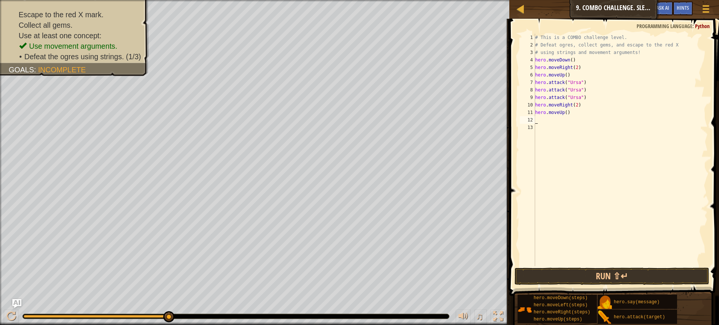
click at [550, 124] on div "# This is a COMBO challenge level. # Defeat [PERSON_NAME], collect gems, and es…" at bounding box center [621, 157] width 174 height 247
click at [548, 121] on div "# This is a COMBO challenge level. # Defeat [PERSON_NAME], collect gems, and es…" at bounding box center [621, 157] width 174 height 247
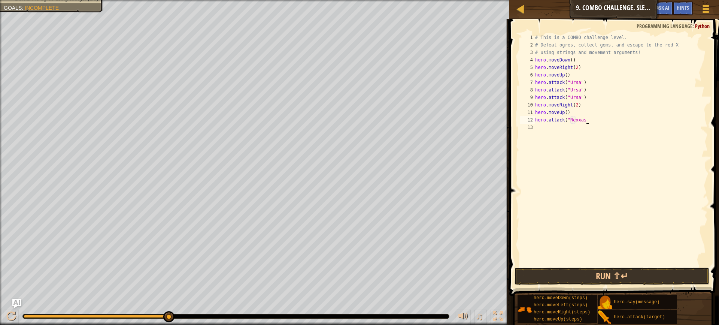
scroll to position [3, 4]
type textarea "hero.attack("Rexxar")"
drag, startPoint x: 595, startPoint y: 119, endPoint x: 562, endPoint y: 119, distance: 32.6
click at [568, 119] on div "# This is a COMBO challenge level. # Defeat [PERSON_NAME], collect gems, and es…" at bounding box center [621, 157] width 174 height 247
drag, startPoint x: 542, startPoint y: 121, endPoint x: 536, endPoint y: 122, distance: 6.5
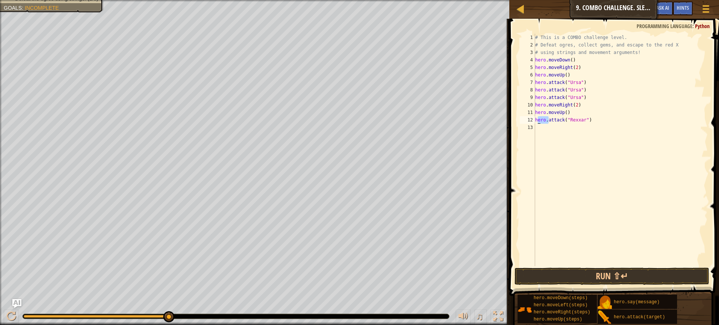
click at [536, 122] on div "# This is a COMBO challenge level. # Defeat [PERSON_NAME], collect gems, and es…" at bounding box center [621, 157] width 174 height 247
drag, startPoint x: 598, startPoint y: 118, endPoint x: 532, endPoint y: 122, distance: 66.1
click at [532, 122] on div "hero.attack("Rexxar") 1 2 3 4 5 6 7 8 9 10 11 12 13 # This is a COMBO challenge…" at bounding box center [612, 150] width 189 height 232
click at [558, 135] on div "# This is a COMBO challenge level. # Defeat [PERSON_NAME], collect gems, and es…" at bounding box center [621, 157] width 174 height 247
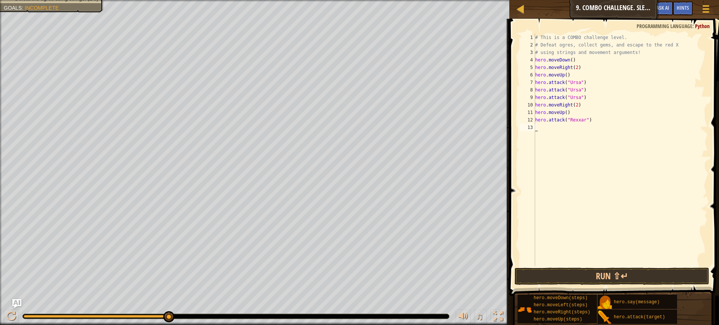
paste textarea "hero.attack("Rexxar")"
type textarea "hero.attack("Rexxar")"
click at [550, 135] on div "# This is a COMBO challenge level. # Defeat [PERSON_NAME], collect gems, and es…" at bounding box center [621, 157] width 174 height 247
paste textarea "hero.attack("Rexxar")"
type textarea "hero.attack("Rexxar")"
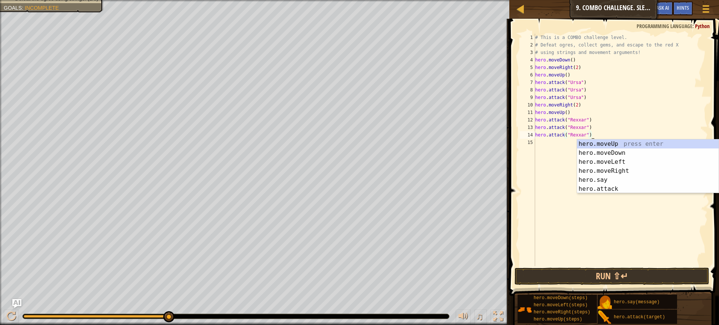
click at [550, 146] on div "# This is a COMBO challenge level. # Defeat [PERSON_NAME], collect gems, and es…" at bounding box center [621, 157] width 174 height 247
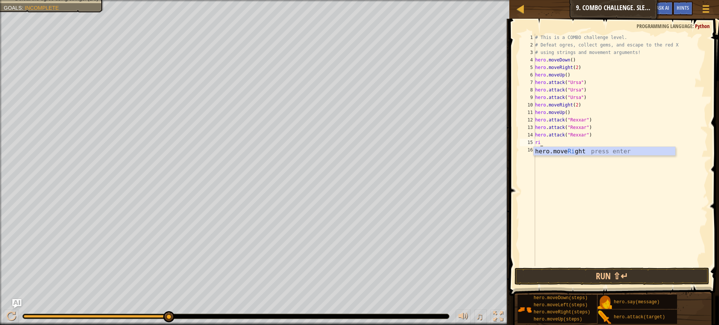
type textarea "right"
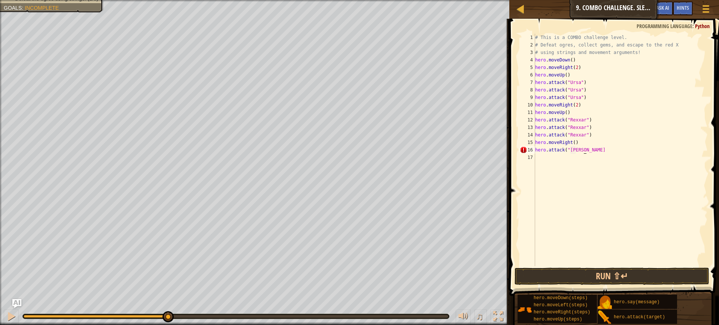
scroll to position [3, 4]
drag, startPoint x: 588, startPoint y: 149, endPoint x: 532, endPoint y: 147, distance: 56.2
click at [532, 147] on div "hero.attack("[PERSON_NAME]")") 1 2 3 4 5 6 7 8 9 10 11 12 13 14 15 16 17 # This…" at bounding box center [612, 150] width 189 height 232
type textarea "hero.attack("Brack")"
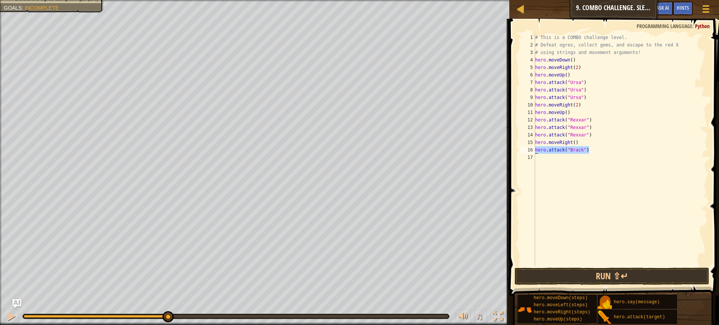
click at [541, 160] on div "# This is a COMBO challenge level. # Defeat [PERSON_NAME], collect gems, and es…" at bounding box center [621, 157] width 174 height 247
paste textarea "hero.attack("Brack")"
type textarea "hero.attack("Brack")"
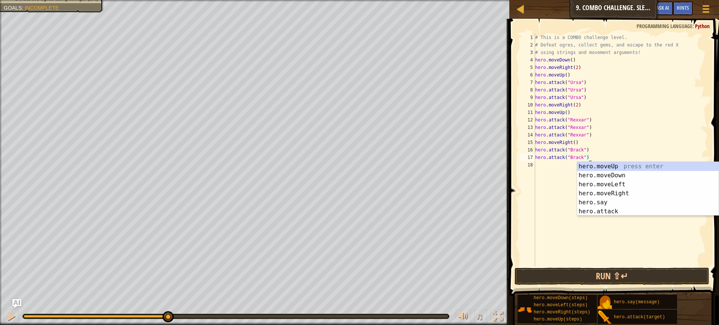
click at [544, 166] on div "# This is a COMBO challenge level. # Defeat [PERSON_NAME], collect gems, and es…" at bounding box center [621, 157] width 174 height 247
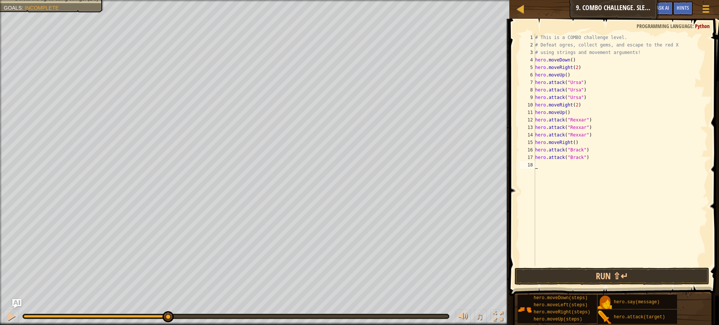
paste textarea "hero.attack("Brack")"
type textarea "hero.attack("Brack")"
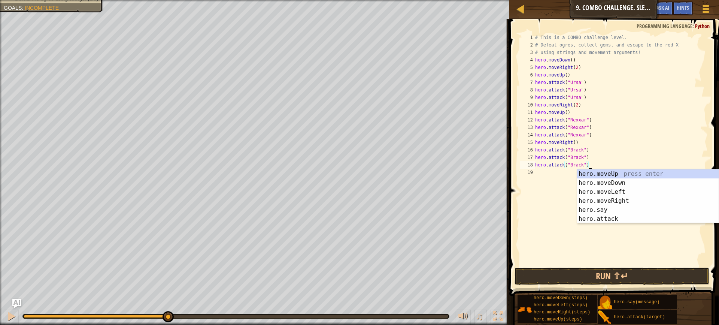
click at [558, 175] on div "# This is a COMBO challenge level. # Defeat [PERSON_NAME], collect gems, and es…" at bounding box center [621, 157] width 174 height 247
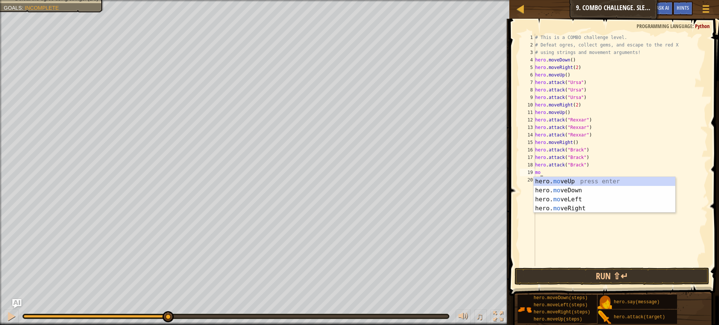
type textarea "m"
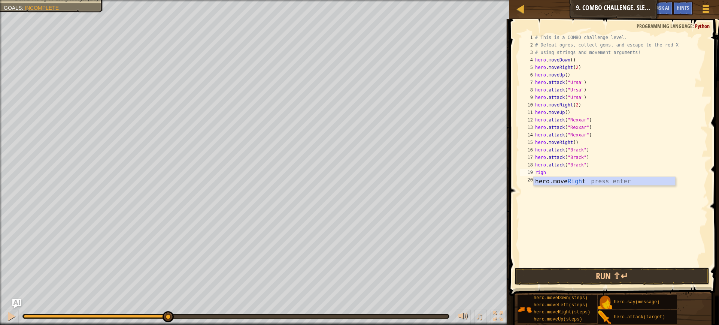
type textarea "right"
click at [575, 171] on div "# This is a COMBO challenge level. # Defeat [PERSON_NAME], collect gems, and es…" at bounding box center [621, 157] width 174 height 247
click at [576, 173] on div "# This is a COMBO challenge level. # Defeat [PERSON_NAME], collect gems, and es…" at bounding box center [621, 157] width 174 height 247
click at [575, 172] on div "# This is a COMBO challenge level. # Defeat [PERSON_NAME], collect gems, and es…" at bounding box center [621, 157] width 174 height 247
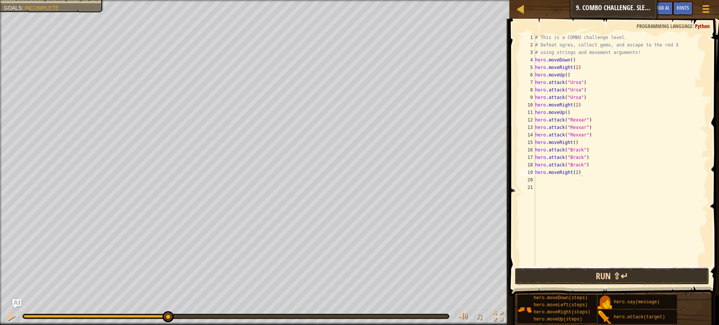
click at [597, 271] on button "Run ⇧↵" at bounding box center [611, 275] width 195 height 17
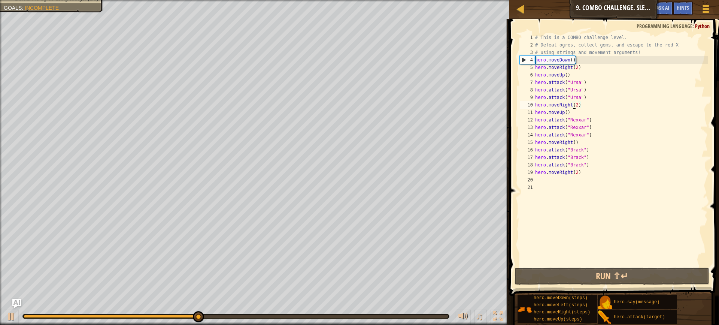
click at [571, 104] on div "# This is a COMBO challenge level. # Defeat [PERSON_NAME], collect gems, and es…" at bounding box center [621, 157] width 174 height 247
click at [572, 105] on div "# This is a COMBO challenge level. # Defeat [PERSON_NAME], collect gems, and es…" at bounding box center [621, 157] width 174 height 247
click at [570, 107] on div "# This is a COMBO challenge level. # Defeat [PERSON_NAME], collect gems, and es…" at bounding box center [621, 157] width 174 height 247
click at [572, 107] on div "# This is a COMBO challenge level. # Defeat [PERSON_NAME], collect gems, and es…" at bounding box center [621, 157] width 174 height 247
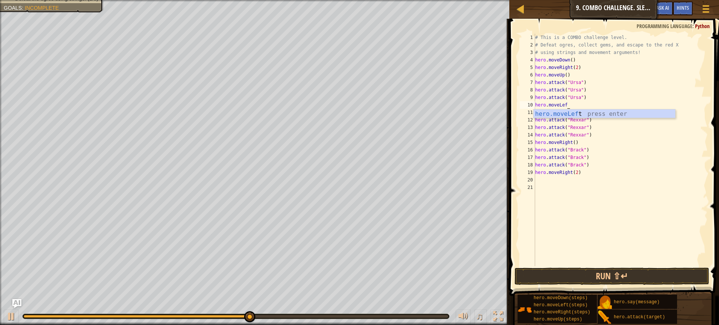
scroll to position [3, 3]
type textarea "hero.moveLeft(2)"
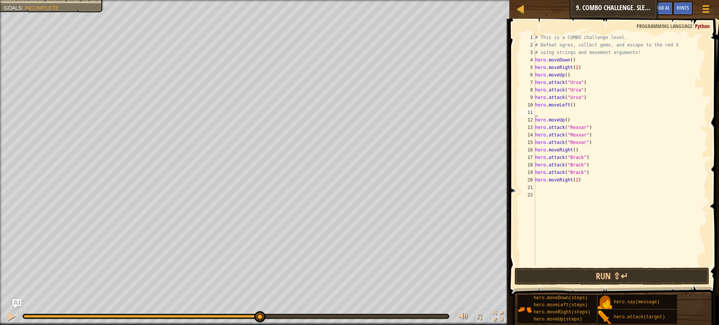
click at [572, 107] on div "# This is a COMBO challenge level. # Defeat [PERSON_NAME], collect gems, and es…" at bounding box center [621, 157] width 174 height 247
click at [573, 105] on div "# This is a COMBO challenge level. # Defeat [PERSON_NAME], collect gems, and es…" at bounding box center [621, 157] width 174 height 247
click at [571, 105] on div "# This is a COMBO challenge level. # Defeat [PERSON_NAME], collect gems, and es…" at bounding box center [621, 157] width 174 height 247
click at [578, 105] on div "# This is a COMBO challenge level. # Defeat [PERSON_NAME], collect gems, and es…" at bounding box center [621, 157] width 174 height 247
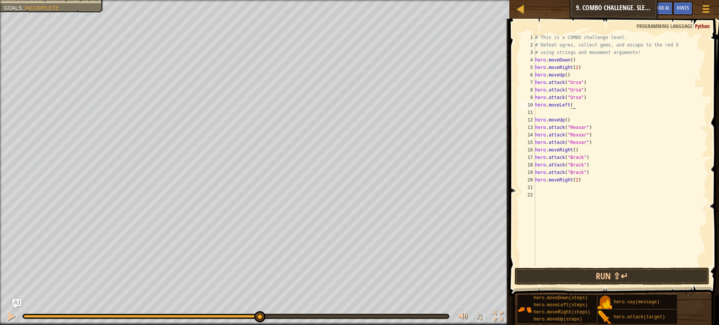
scroll to position [3, 3]
type textarea "hero.moveLeft(2)"
click at [558, 112] on div "# This is a COMBO challenge level. # Defeat [PERSON_NAME], collect gems, and es…" at bounding box center [621, 157] width 174 height 247
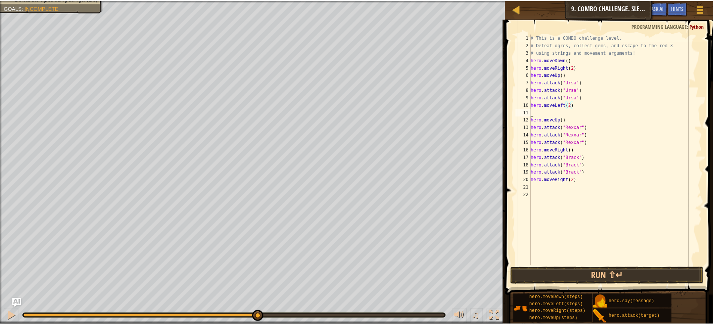
scroll to position [3, 0]
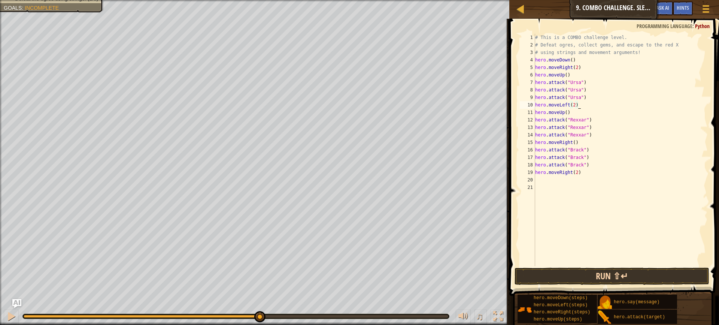
type textarea "hero.moveLeft(2)"
click at [546, 276] on button "Run ⇧↵" at bounding box center [611, 275] width 195 height 17
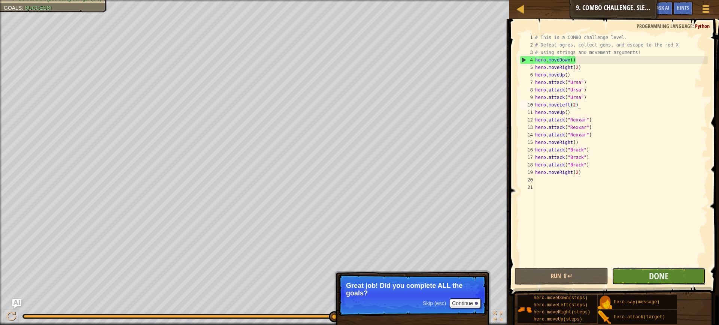
click at [669, 277] on button "Done" at bounding box center [659, 275] width 94 height 17
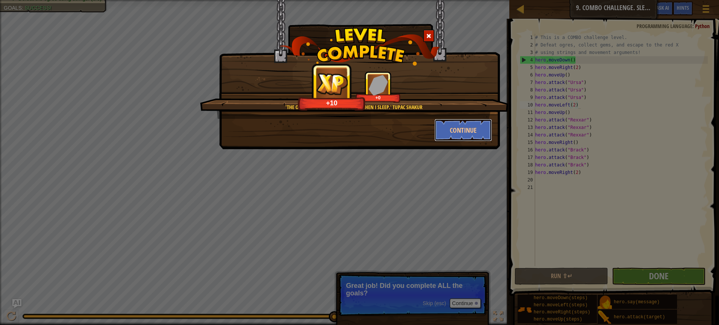
click at [447, 129] on button "Continue" at bounding box center [463, 130] width 58 height 22
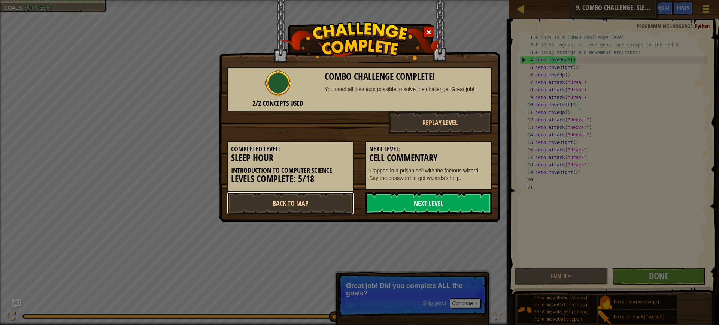
click at [264, 202] on link "Back to Map" at bounding box center [290, 203] width 127 height 22
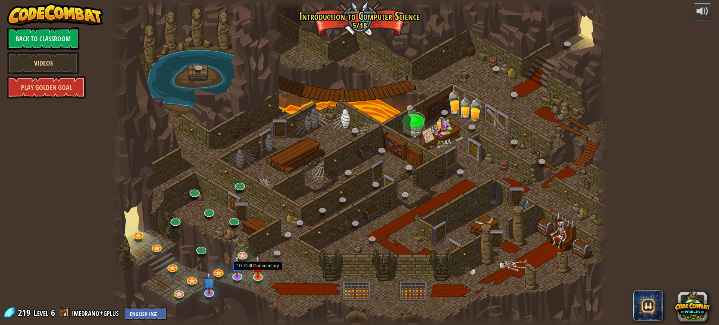
click at [259, 270] on img at bounding box center [257, 266] width 13 height 22
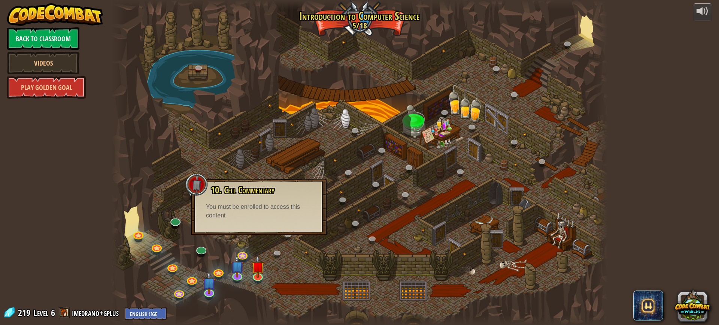
click at [288, 280] on div at bounding box center [359, 162] width 496 height 325
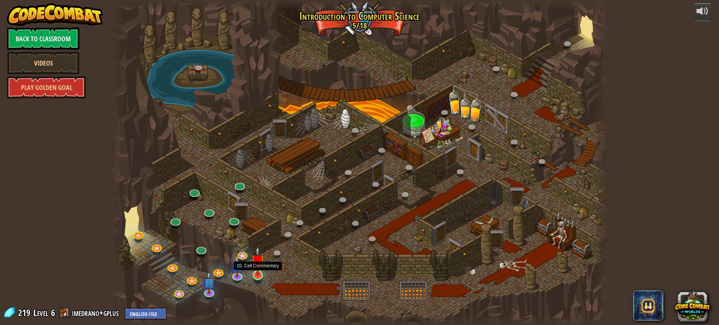
click at [259, 272] on img at bounding box center [257, 261] width 13 height 30
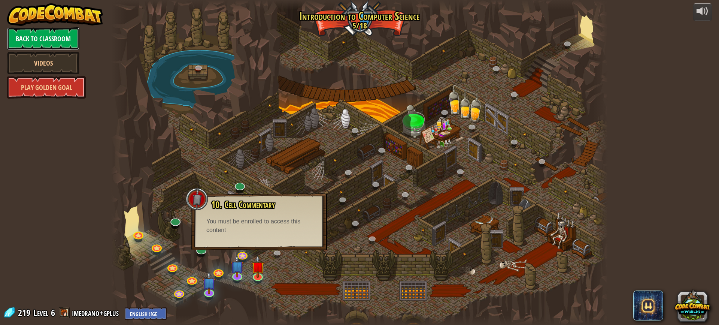
click at [54, 43] on link "Back to Classroom" at bounding box center [43, 38] width 72 height 22
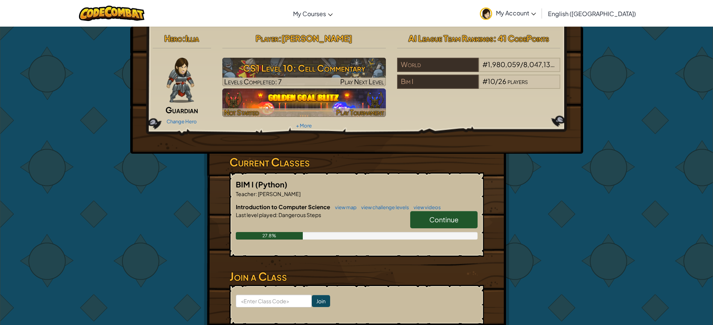
click at [312, 96] on img at bounding box center [304, 102] width 164 height 28
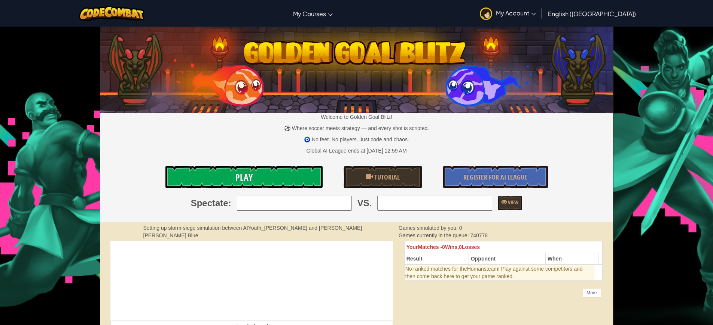
click at [295, 180] on link "Play" at bounding box center [243, 176] width 157 height 22
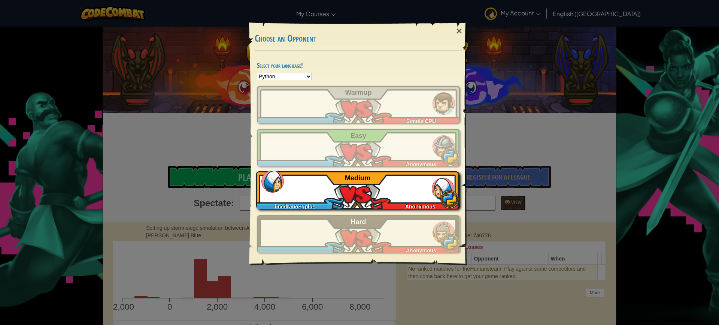
click at [375, 182] on div "imedrano+gplus Anonymous Medium" at bounding box center [357, 189] width 203 height 37
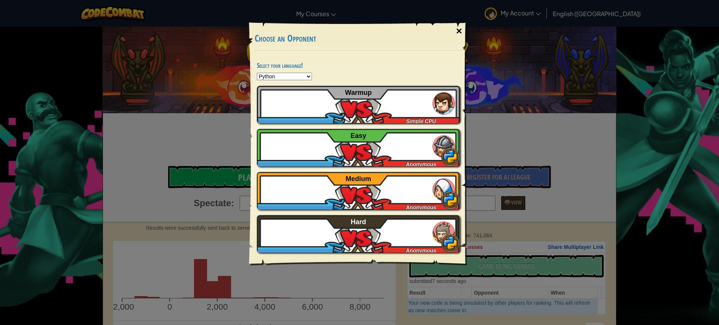
click at [464, 33] on div "×" at bounding box center [458, 31] width 17 height 22
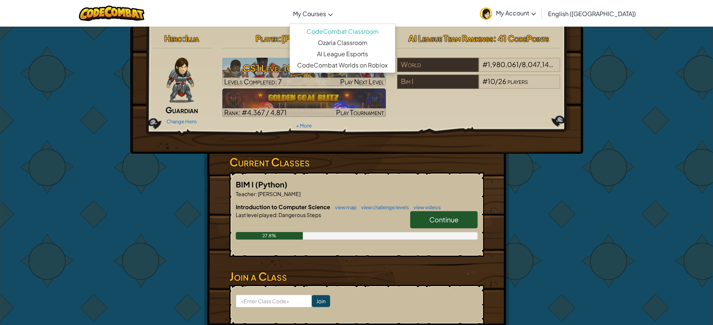
click at [326, 12] on span "My Courses" at bounding box center [309, 14] width 33 height 8
click at [409, 120] on div "Hero : Illia Guardian Change Hero Player : [PERSON_NAME] CS1 Level 10: Cell Com…" at bounding box center [356, 80] width 419 height 101
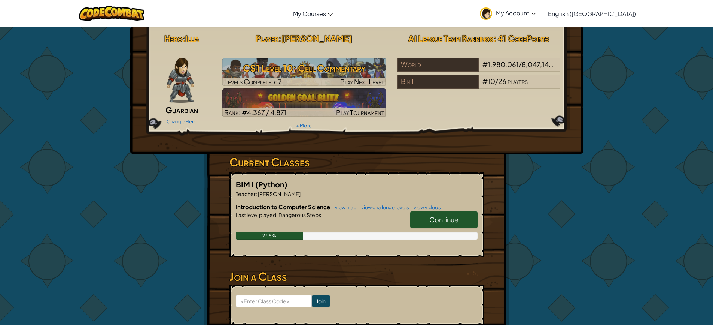
click at [185, 81] on img at bounding box center [180, 80] width 27 height 45
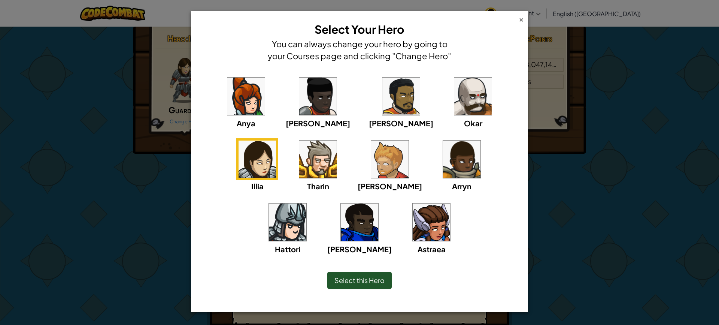
click at [522, 16] on div "×" at bounding box center [521, 19] width 5 height 8
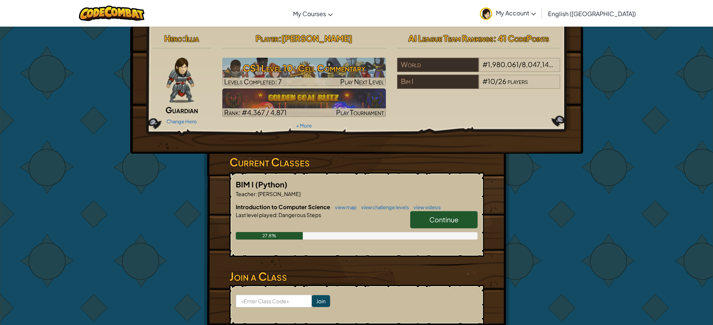
click at [442, 227] on link "Continue" at bounding box center [443, 219] width 67 height 17
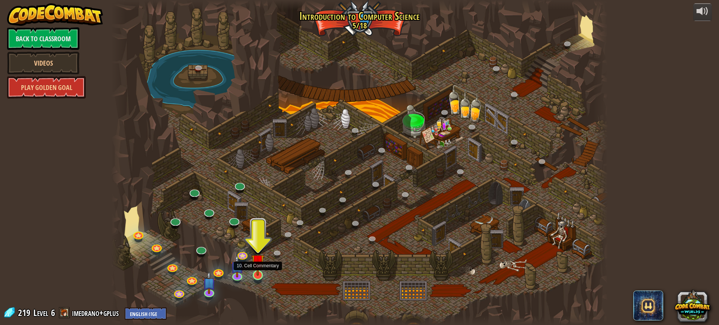
click at [259, 275] on img at bounding box center [257, 261] width 13 height 30
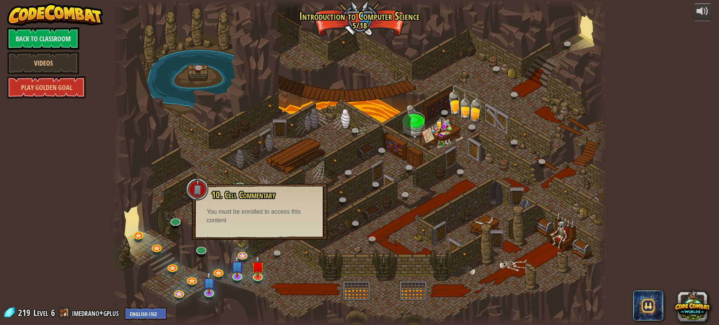
click at [222, 249] on div at bounding box center [359, 162] width 496 height 325
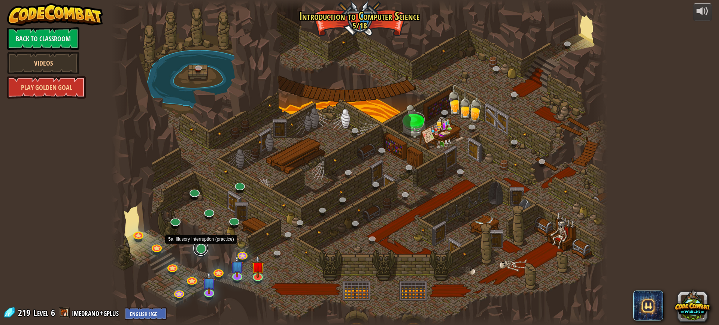
click at [204, 249] on link at bounding box center [200, 247] width 15 height 15
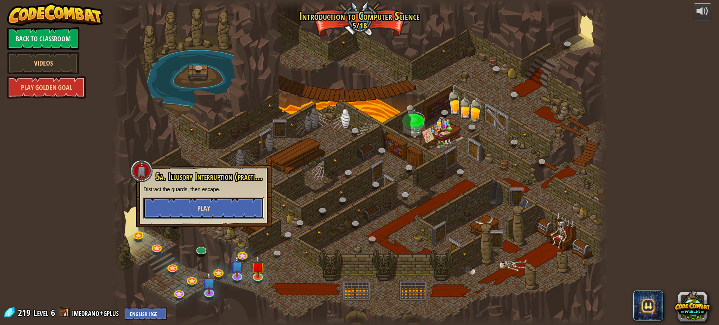
click at [216, 208] on button "Play" at bounding box center [203, 208] width 121 height 22
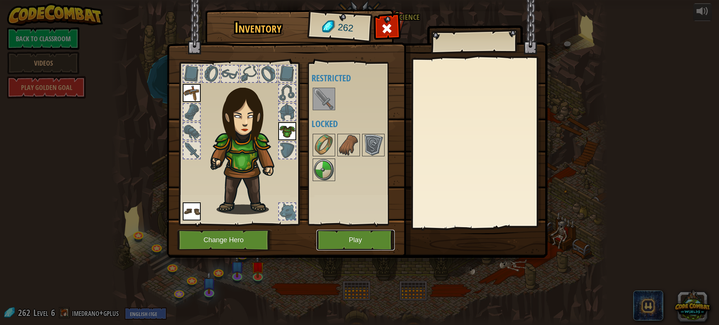
click at [339, 233] on button "Play" at bounding box center [355, 240] width 78 height 21
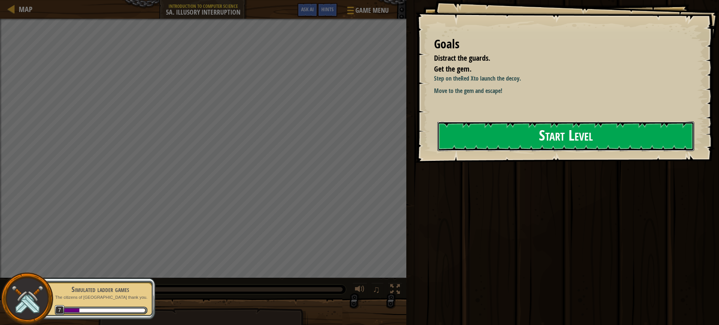
click at [480, 139] on button "Start Level" at bounding box center [565, 136] width 257 height 30
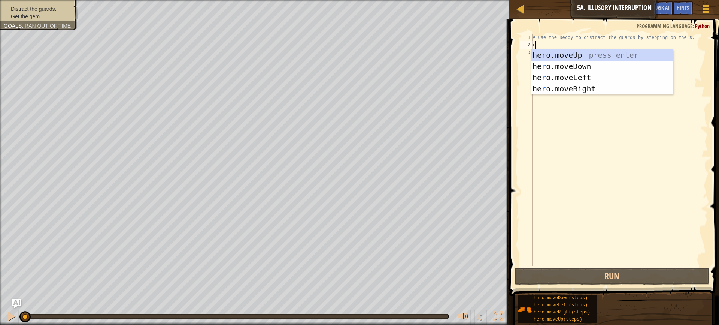
scroll to position [3, 0]
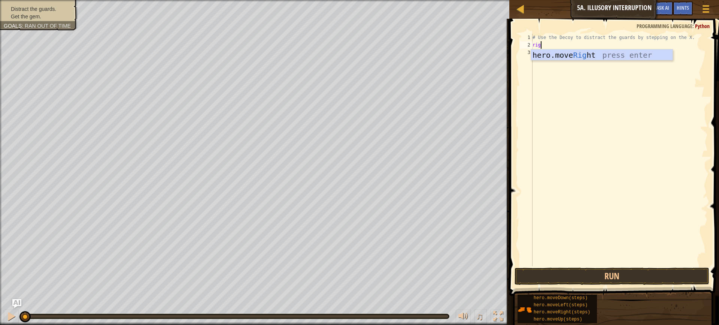
type textarea "righ"
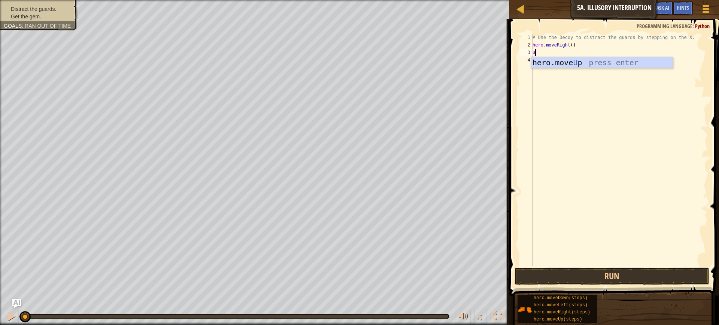
type textarea "up"
click at [557, 57] on div "hero.move Up press enter" at bounding box center [602, 74] width 142 height 34
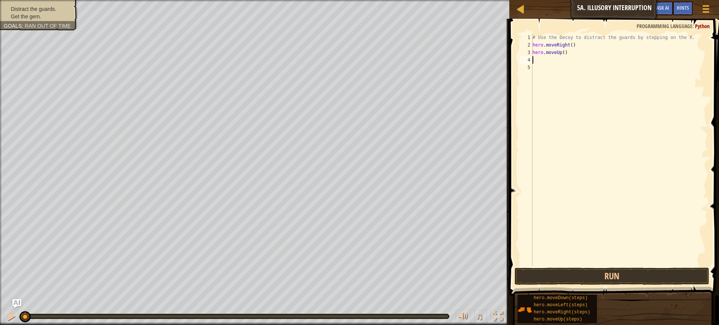
click at [565, 54] on div "# Use the Decoy to distract the guards by stepping on the X. hero . moveRight (…" at bounding box center [619, 157] width 177 height 247
type textarea "hero.moveUp(2)"
click at [555, 62] on div "# Use the Decoy to distract the guards by stepping on the X. hero . moveRight (…" at bounding box center [619, 157] width 177 height 247
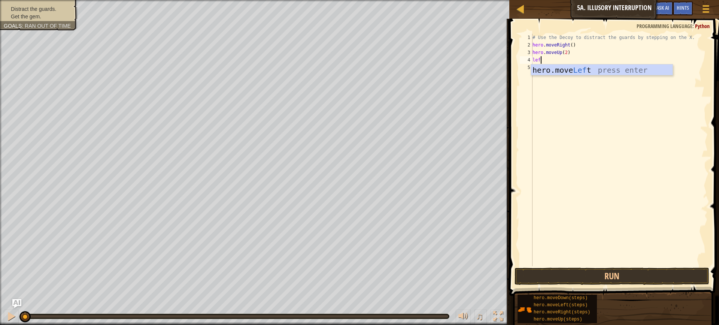
type textarea "left"
type textarea "up"
click at [564, 68] on div "# Use the Decoy to distract the guards by stepping on the X. hero . moveRight (…" at bounding box center [619, 157] width 177 height 247
type textarea "hero.moveUp(2)"
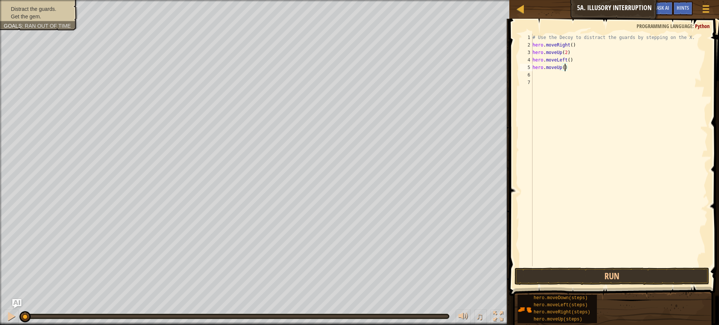
scroll to position [3, 3]
click at [562, 83] on div "# Use the Decoy to distract the guards by stepping on the X. hero . moveRight (…" at bounding box center [619, 157] width 177 height 247
click at [559, 78] on div "# Use the Decoy to distract the guards by stepping on the X. hero . moveRight (…" at bounding box center [619, 157] width 177 height 247
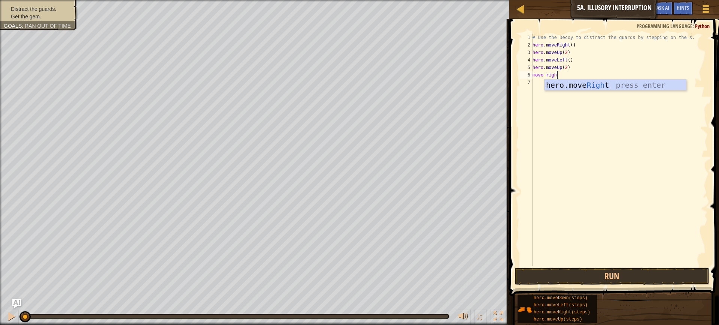
type textarea "move right"
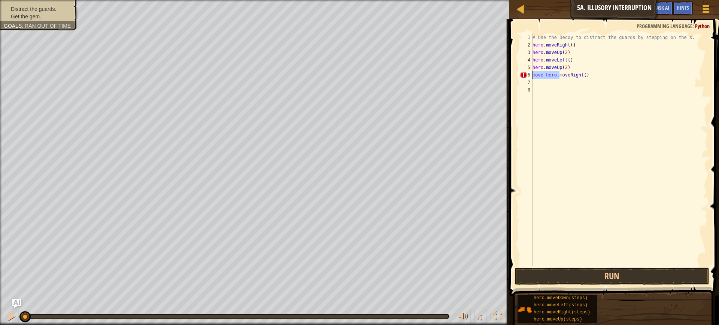
click at [502, 76] on div "Map Introduction to Computer Science 5a. Illusory Interruption Game Menu Done H…" at bounding box center [359, 162] width 719 height 325
click at [558, 76] on div "# Use the Decoy to distract the guards by stepping on the X. hero . moveRight (…" at bounding box center [619, 157] width 177 height 247
click at [561, 76] on div "# Use the Decoy to distract the guards by stepping on the X. hero . moveRight (…" at bounding box center [619, 157] width 177 height 247
click at [560, 75] on div "# Use the Decoy to distract the guards by stepping on the X. hero . moveRight (…" at bounding box center [619, 157] width 177 height 247
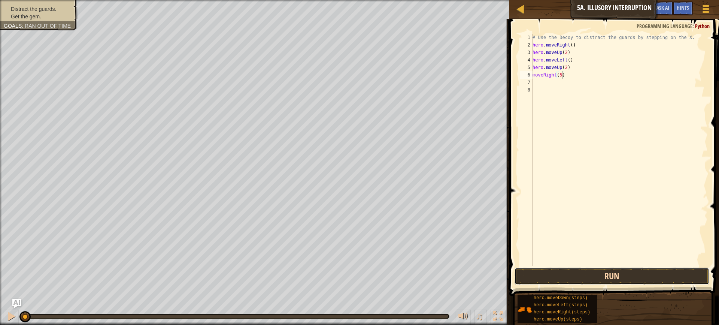
click at [592, 271] on button "Run" at bounding box center [611, 275] width 195 height 17
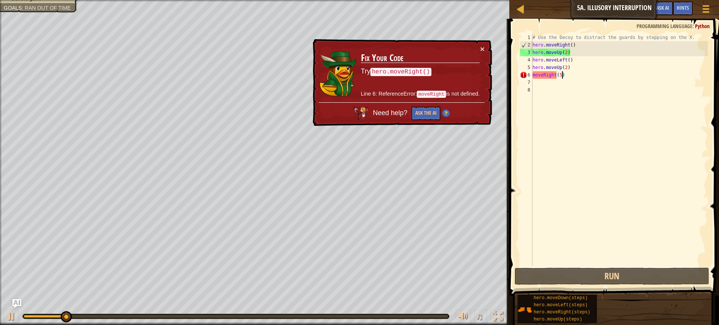
click at [567, 54] on div "# Use the Decoy to distract the guards by stepping on the X. hero . moveRight (…" at bounding box center [619, 157] width 177 height 247
click at [561, 53] on div "# Use the Decoy to distract the guards by stepping on the X. hero . moveRight (…" at bounding box center [619, 157] width 177 height 247
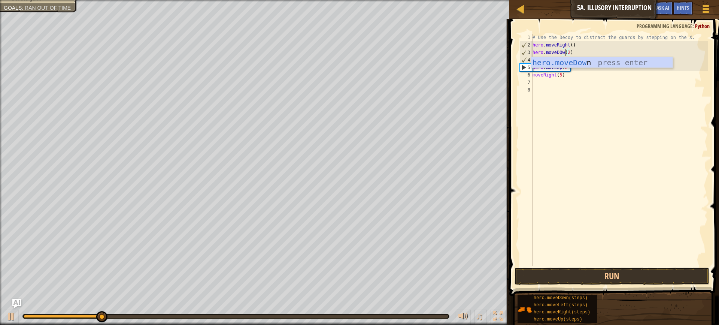
scroll to position [3, 3]
click at [565, 63] on div "hero.moveDow n press enter" at bounding box center [602, 74] width 142 height 34
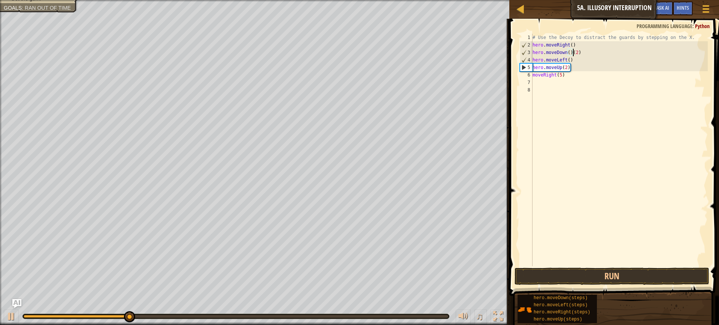
click at [570, 54] on div "# Use the Decoy to distract the guards by stepping on the X. hero . moveRight (…" at bounding box center [619, 157] width 177 height 247
click at [596, 51] on div "# Use the Decoy to distract the guards by stepping on the X. hero . moveRight (…" at bounding box center [619, 157] width 177 height 247
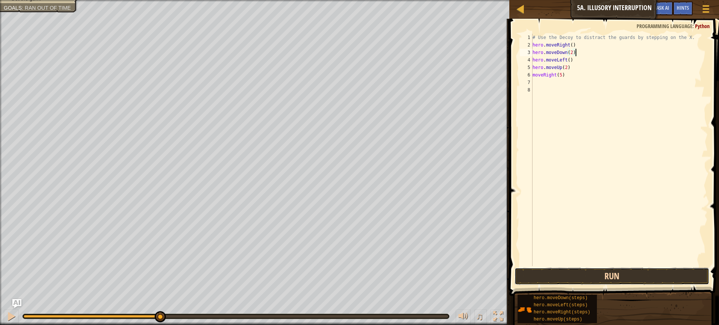
click at [543, 273] on button "Run" at bounding box center [611, 275] width 195 height 17
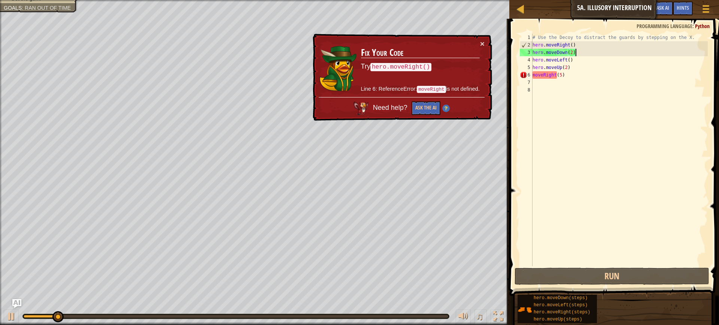
click at [551, 76] on div "# Use the Decoy to distract the guards by stepping on the X. hero . moveRight (…" at bounding box center [619, 157] width 177 height 247
click at [556, 77] on div "# Use the Decoy to distract the guards by stepping on the X. hero . moveRight (…" at bounding box center [619, 157] width 177 height 247
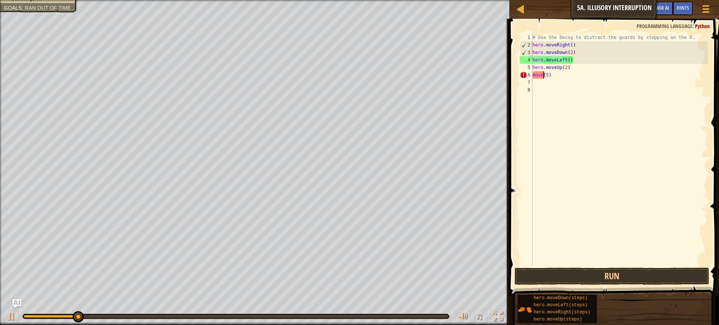
scroll to position [3, 1]
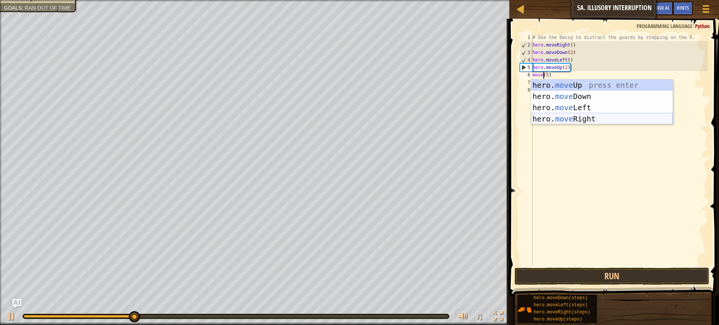
click at [582, 120] on div "hero. move Up press enter hero. move Down press enter hero. move Left press ent…" at bounding box center [602, 112] width 142 height 67
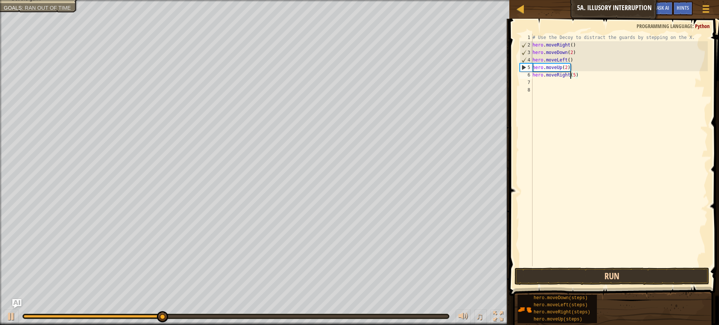
type textarea "hero.moveRight(5)"
click at [556, 276] on button "Run" at bounding box center [611, 275] width 195 height 17
